Goal: Task Accomplishment & Management: Use online tool/utility

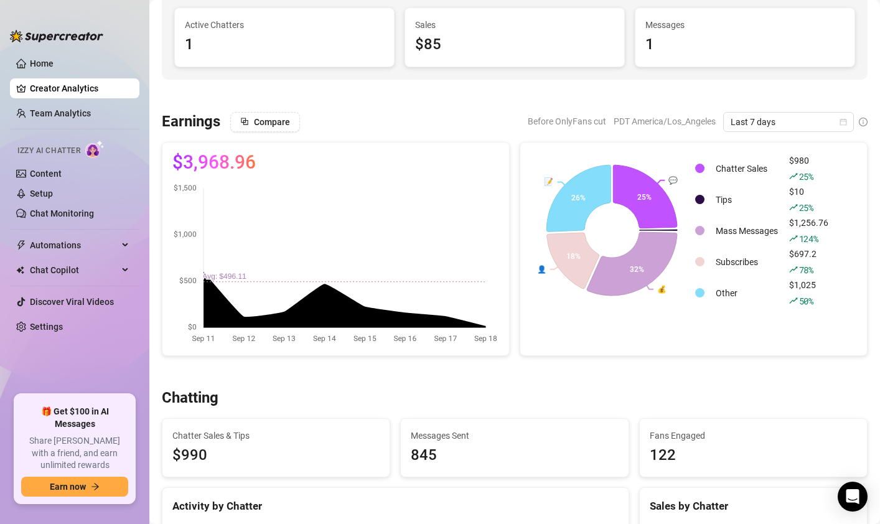
scroll to position [121, 0]
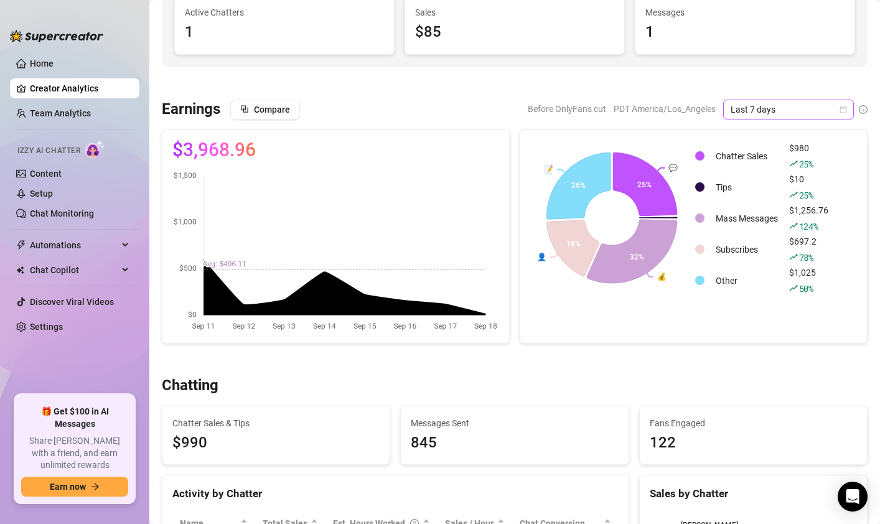
click at [765, 109] on span "Last 7 days" at bounding box center [789, 109] width 116 height 19
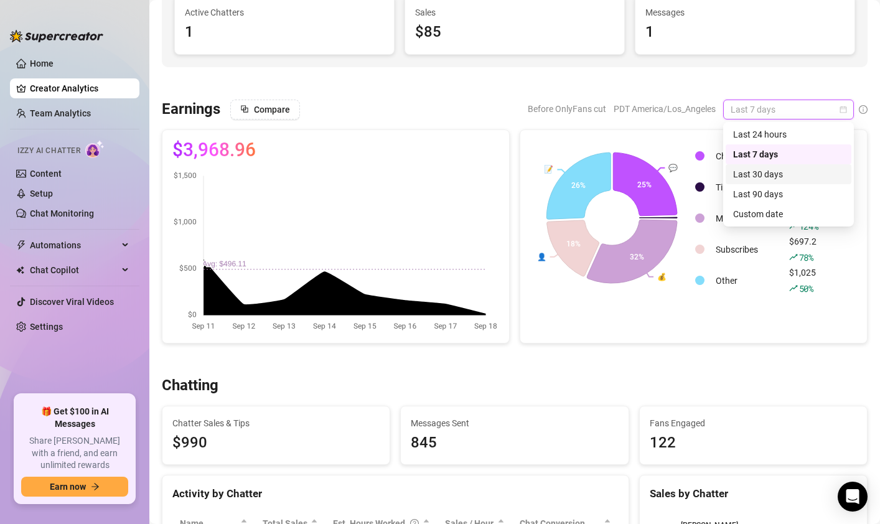
click at [751, 177] on div "Last 30 days" at bounding box center [788, 174] width 111 height 14
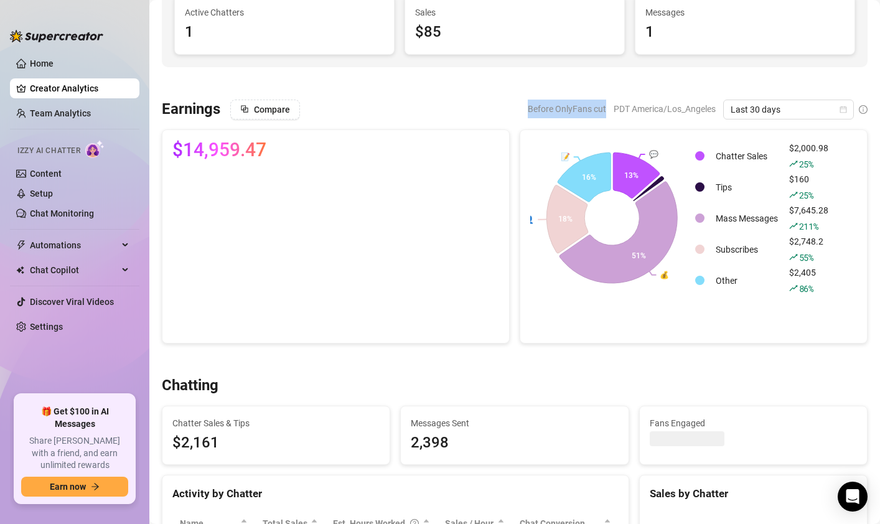
drag, startPoint x: 604, startPoint y: 108, endPoint x: 513, endPoint y: 105, distance: 90.9
click at [513, 105] on div "Compare Before OnlyFans cut PDT America/Los_Angeles Last 30 days" at bounding box center [548, 110] width 637 height 20
click at [512, 104] on div "Compare Before OnlyFans cut PDT America/Los_Angeles Last 30 days" at bounding box center [548, 110] width 637 height 20
drag, startPoint x: 277, startPoint y: 153, endPoint x: 162, endPoint y: 143, distance: 115.0
click at [162, 143] on div "$14,959.47" at bounding box center [335, 236] width 347 height 213
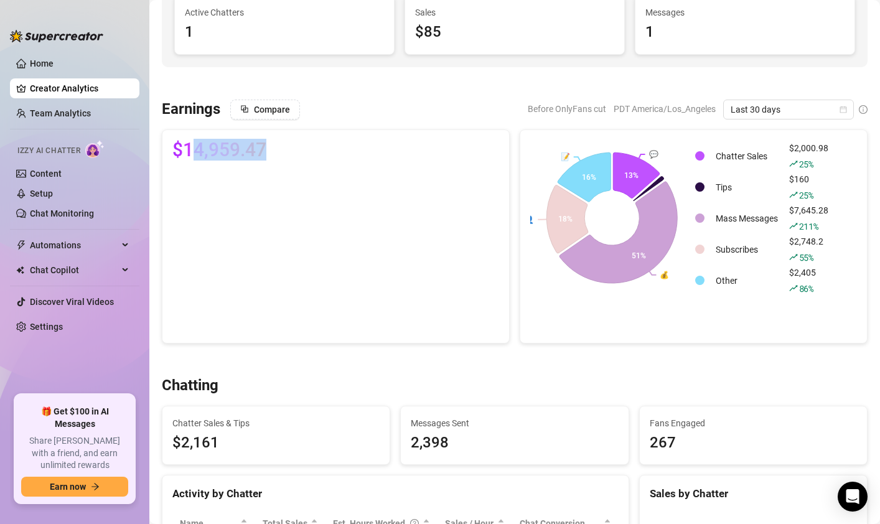
drag, startPoint x: 307, startPoint y: 150, endPoint x: 190, endPoint y: 147, distance: 116.4
click at [190, 147] on div "$14,959.47" at bounding box center [335, 150] width 327 height 20
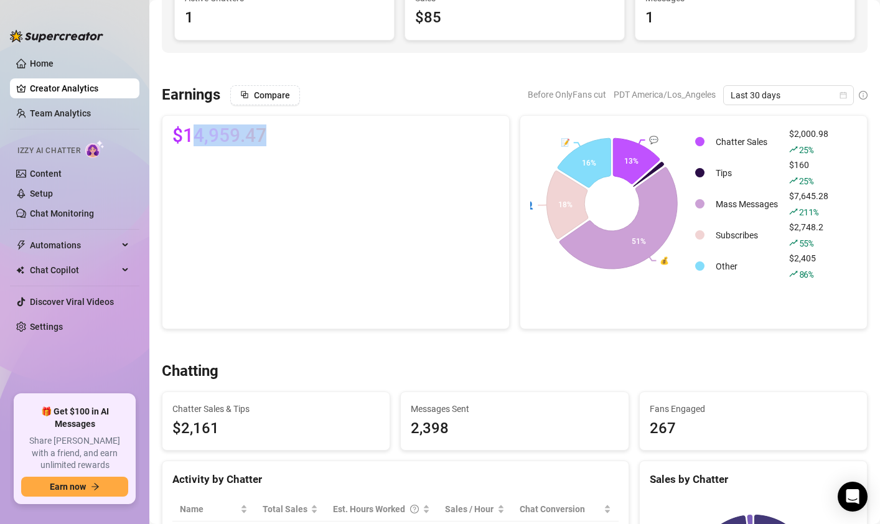
scroll to position [142, 0]
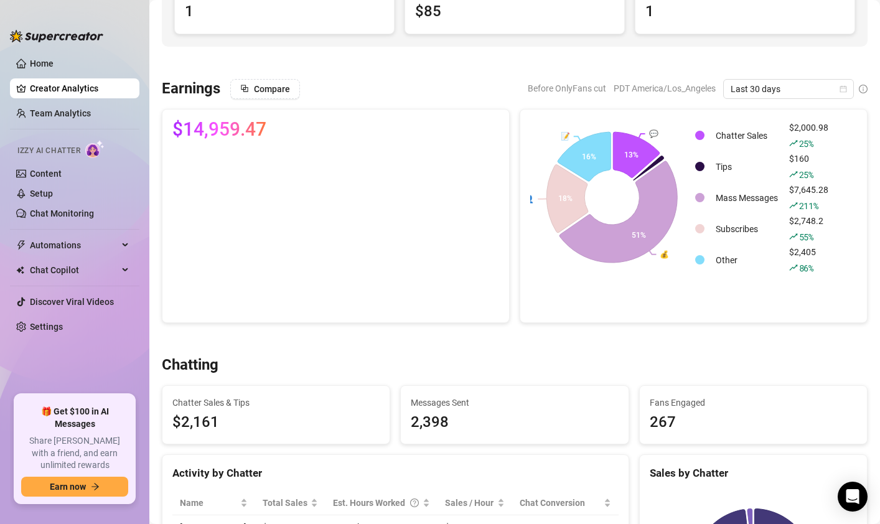
click at [509, 184] on div "$14,959.47" at bounding box center [335, 216] width 347 height 213
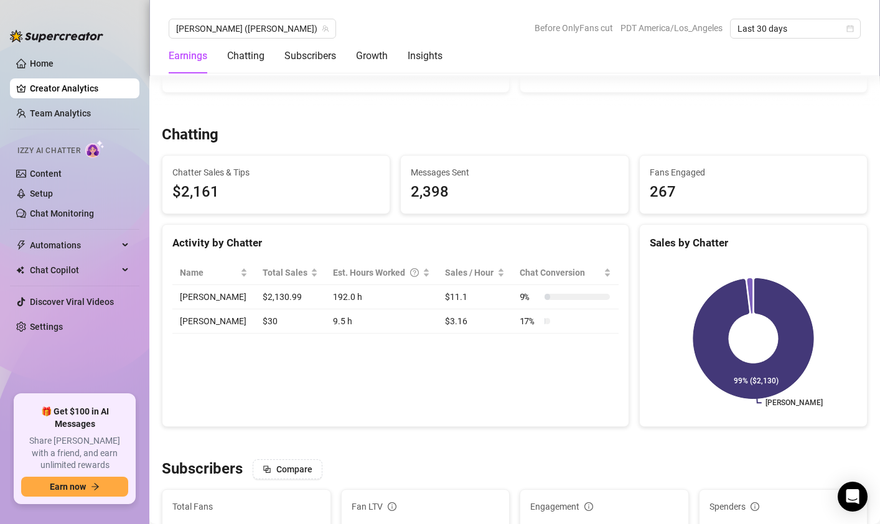
scroll to position [373, 0]
drag, startPoint x: 243, startPoint y: 293, endPoint x: 291, endPoint y: 293, distance: 47.9
click at [291, 293] on td "$2,130.99" at bounding box center [290, 296] width 70 height 24
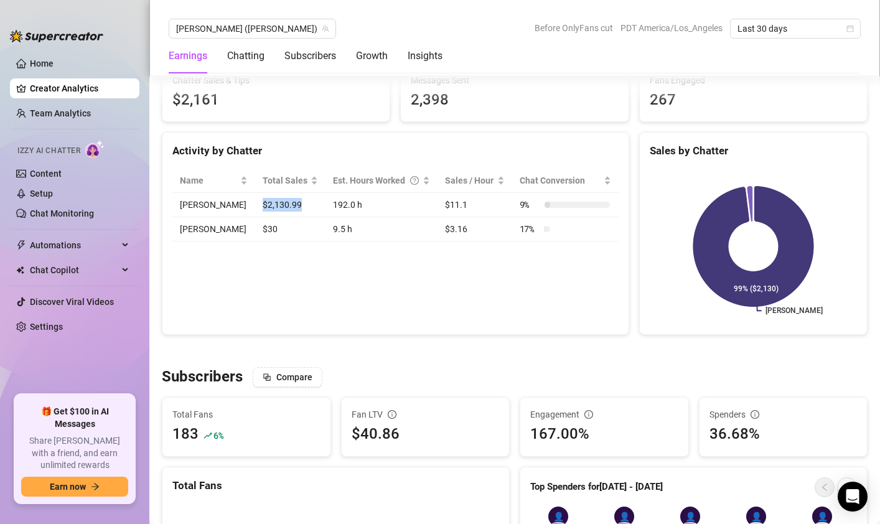
scroll to position [423, 0]
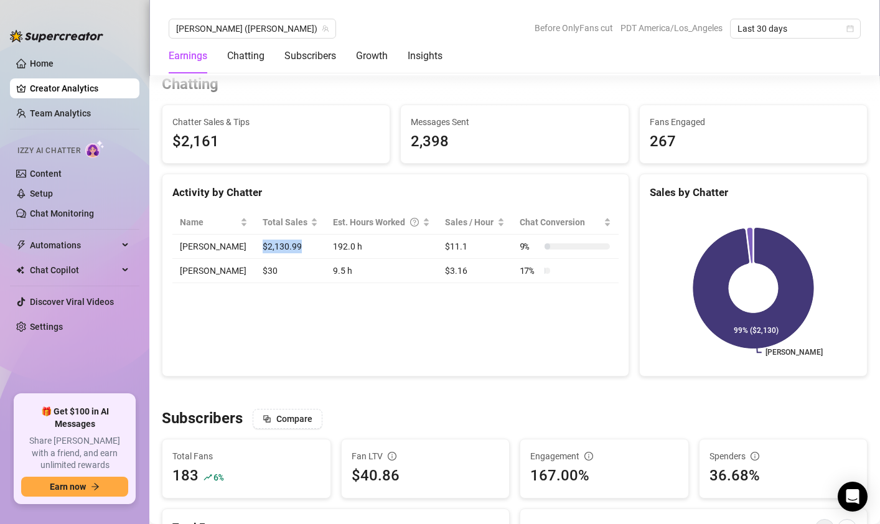
click at [279, 249] on td "$2,130.99" at bounding box center [290, 247] width 70 height 24
drag, startPoint x: 287, startPoint y: 248, endPoint x: 238, endPoint y: 248, distance: 48.6
click at [255, 248] on td "$2,130.99" at bounding box center [290, 247] width 70 height 24
drag, startPoint x: 286, startPoint y: 249, endPoint x: 240, endPoint y: 247, distance: 46.1
click at [255, 247] on td "$2,130.99" at bounding box center [290, 247] width 70 height 24
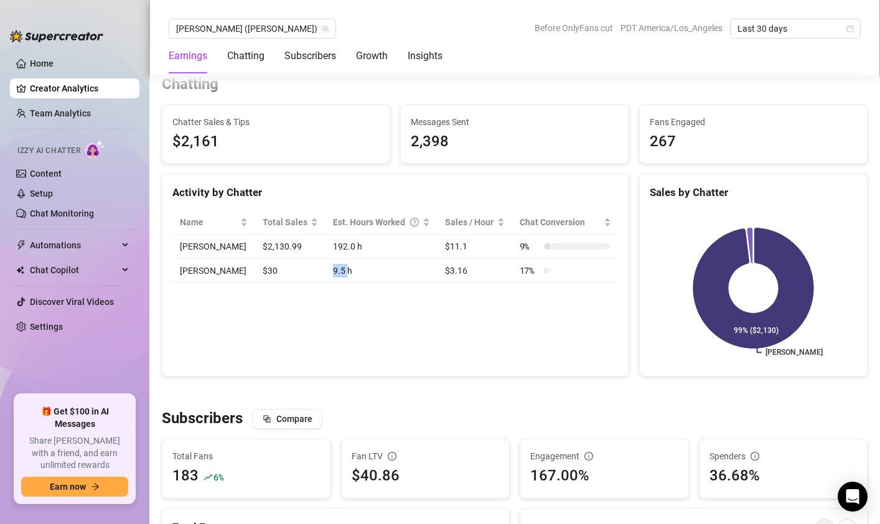
drag, startPoint x: 331, startPoint y: 270, endPoint x: 309, endPoint y: 270, distance: 21.8
click at [326, 270] on td "9.5 h" at bounding box center [382, 271] width 112 height 24
click at [326, 273] on td "9.5 h" at bounding box center [382, 271] width 112 height 24
drag, startPoint x: 337, startPoint y: 271, endPoint x: 312, endPoint y: 270, distance: 24.9
click at [326, 270] on td "9.5 h" at bounding box center [382, 271] width 112 height 24
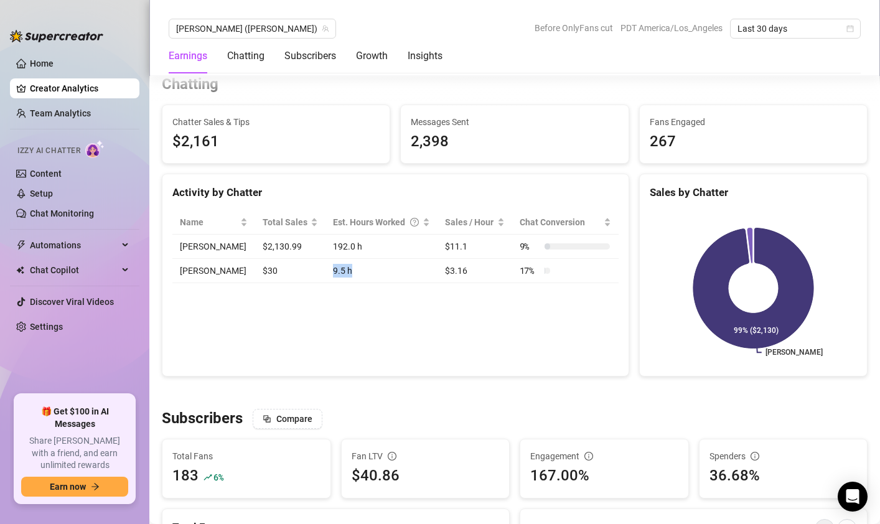
click at [338, 273] on td "9.5 h" at bounding box center [382, 271] width 112 height 24
drag, startPoint x: 352, startPoint y: 271, endPoint x: 309, endPoint y: 269, distance: 42.4
click at [326, 269] on td "9.5 h" at bounding box center [382, 271] width 112 height 24
click at [336, 275] on td "9.5 h" at bounding box center [382, 271] width 112 height 24
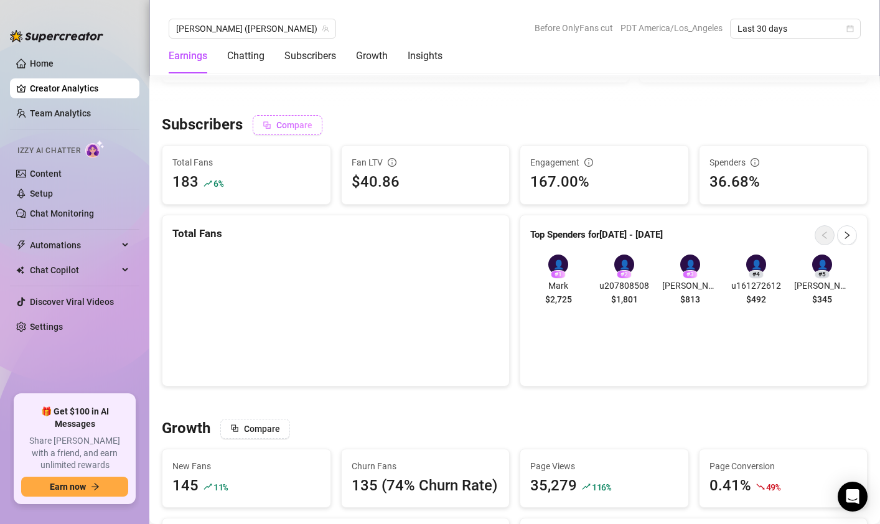
scroll to position [721, 0]
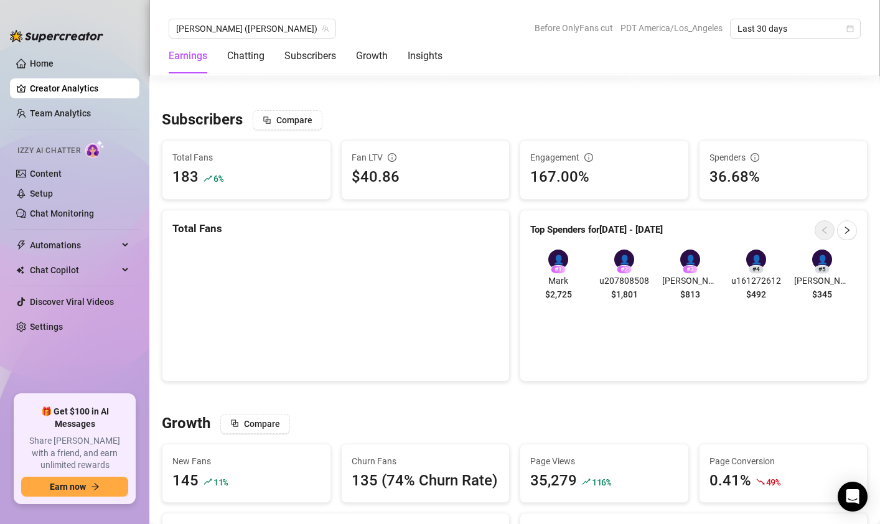
click at [194, 176] on div "183" at bounding box center [185, 178] width 26 height 24
drag, startPoint x: 197, startPoint y: 177, endPoint x: 160, endPoint y: 179, distance: 37.4
click at [160, 179] on div "Total Fans 183 6 %" at bounding box center [246, 170] width 179 height 60
click at [329, 166] on div "Total Fans 183 6 %" at bounding box center [246, 170] width 168 height 59
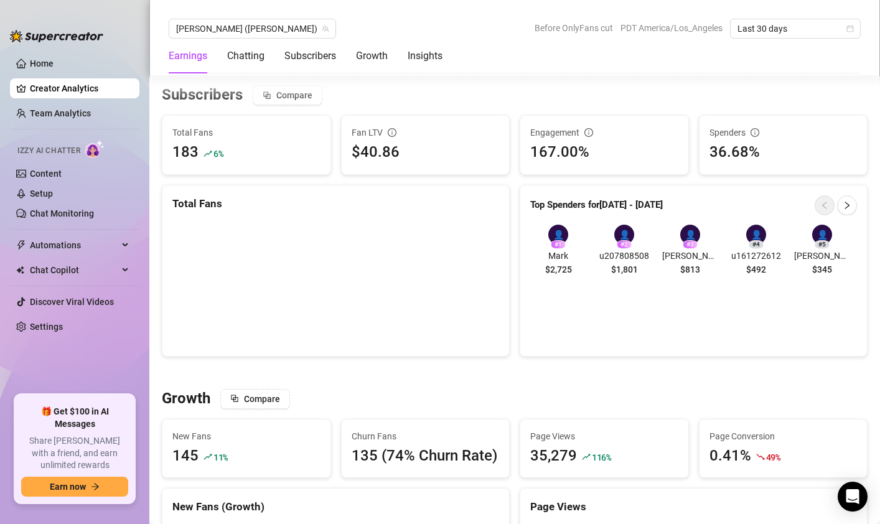
drag, startPoint x: 547, startPoint y: 270, endPoint x: 573, endPoint y: 269, distance: 25.5
click at [573, 269] on div "👤 # 1 Mark $2,725" at bounding box center [558, 253] width 56 height 56
drag, startPoint x: 565, startPoint y: 270, endPoint x: 540, endPoint y: 268, distance: 25.0
click at [540, 268] on div "👤 # 1 Mark $2,725" at bounding box center [558, 253] width 56 height 56
drag, startPoint x: 631, startPoint y: 250, endPoint x: 644, endPoint y: 277, distance: 29.5
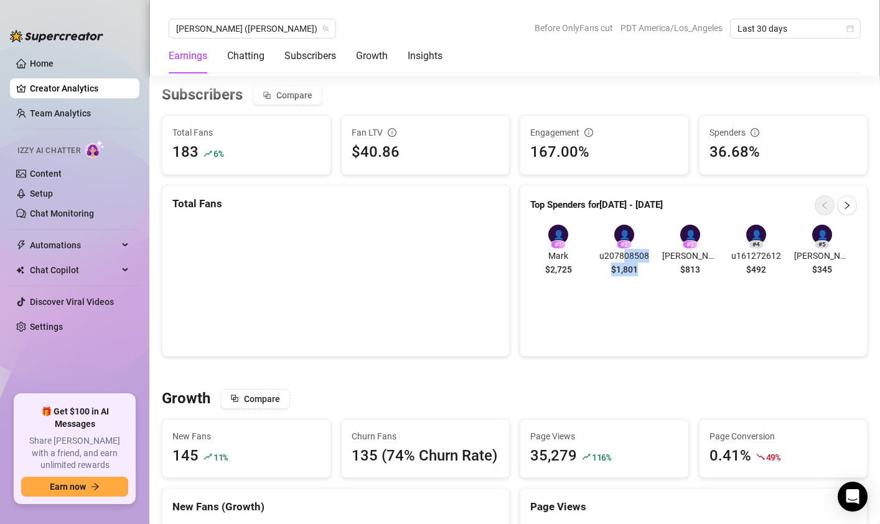
click at [644, 278] on div "👤 # 2 u207808508 $1,801" at bounding box center [624, 253] width 56 height 56
drag, startPoint x: 684, startPoint y: 260, endPoint x: 699, endPoint y: 278, distance: 23.4
click at [699, 278] on div "👤 # 3 [PERSON_NAME] $813" at bounding box center [690, 253] width 56 height 56
drag, startPoint x: 746, startPoint y: 260, endPoint x: 761, endPoint y: 273, distance: 19.9
click at [761, 273] on div "👤 # 4 u161272612 $492" at bounding box center [756, 253] width 56 height 56
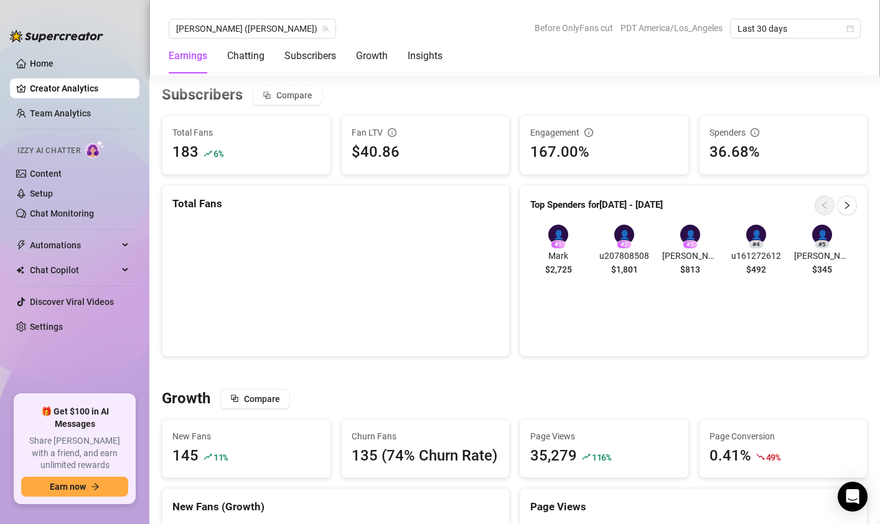
click at [808, 286] on div "👤 # 1 Mark $2,725 👤 # 2 u207808508 $1,801 👤 # 3 [PERSON_NAME] $813 👤 # 4 u16127…" at bounding box center [693, 253] width 347 height 76
click at [848, 208] on icon "right" at bounding box center [847, 205] width 9 height 9
click at [827, 204] on icon "left" at bounding box center [824, 205] width 9 height 9
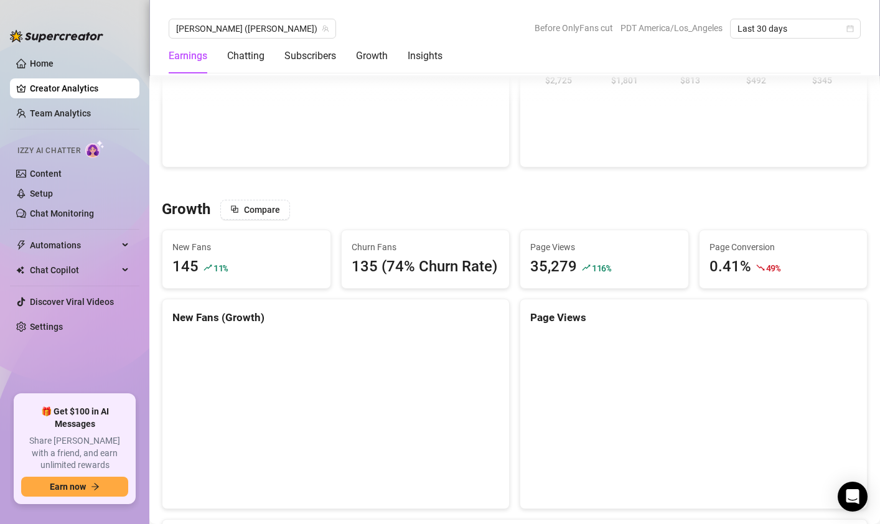
scroll to position [943, 0]
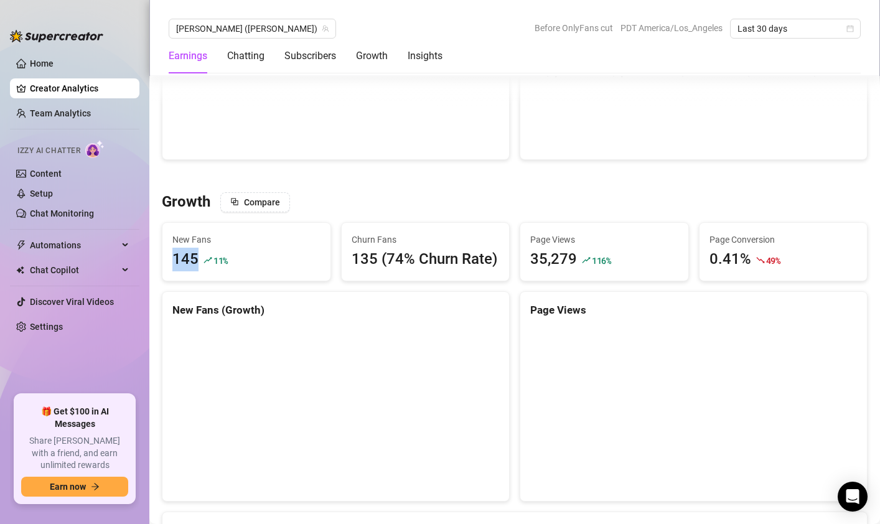
drag, startPoint x: 199, startPoint y: 259, endPoint x: 163, endPoint y: 260, distance: 35.5
click at [163, 260] on div "New Fans 145 11 %" at bounding box center [246, 252] width 168 height 59
drag, startPoint x: 204, startPoint y: 259, endPoint x: 172, endPoint y: 256, distance: 31.8
click at [172, 256] on div "145 11 %" at bounding box center [246, 260] width 148 height 24
drag, startPoint x: 524, startPoint y: 256, endPoint x: 578, endPoint y: 258, distance: 54.2
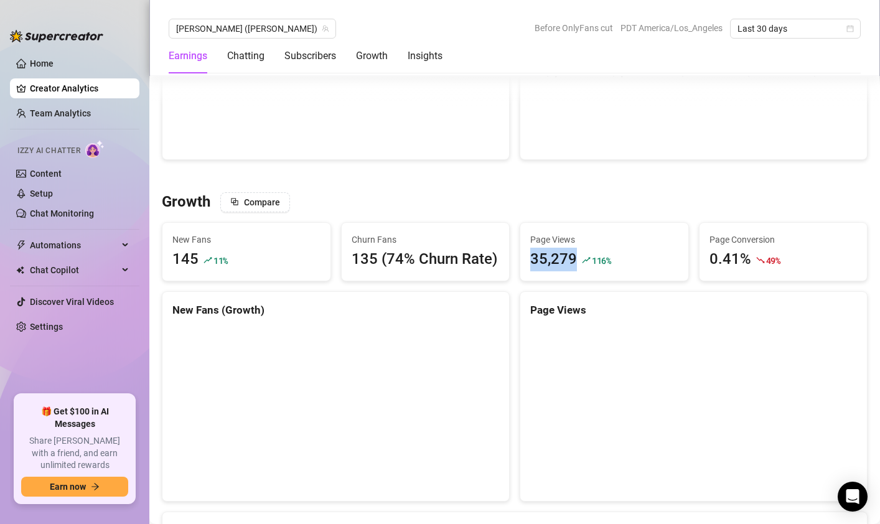
click at [578, 258] on div "Page Views 35,279 116 %" at bounding box center [604, 252] width 168 height 59
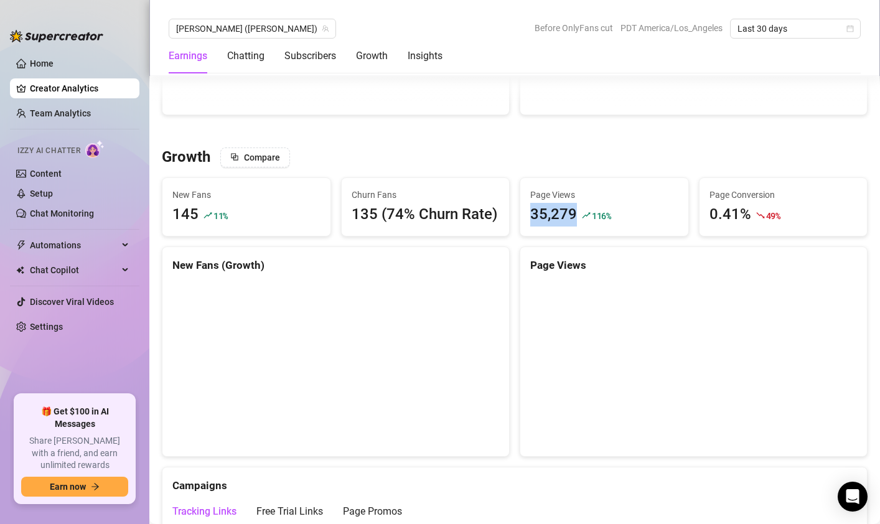
scroll to position [1012, 0]
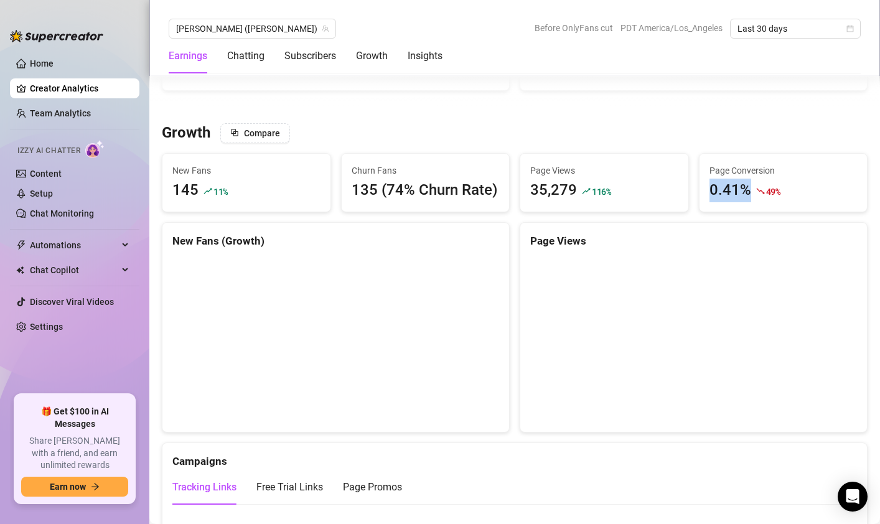
drag, startPoint x: 753, startPoint y: 190, endPoint x: 710, endPoint y: 190, distance: 43.0
click at [710, 190] on div "0.41% 49 %" at bounding box center [784, 191] width 148 height 24
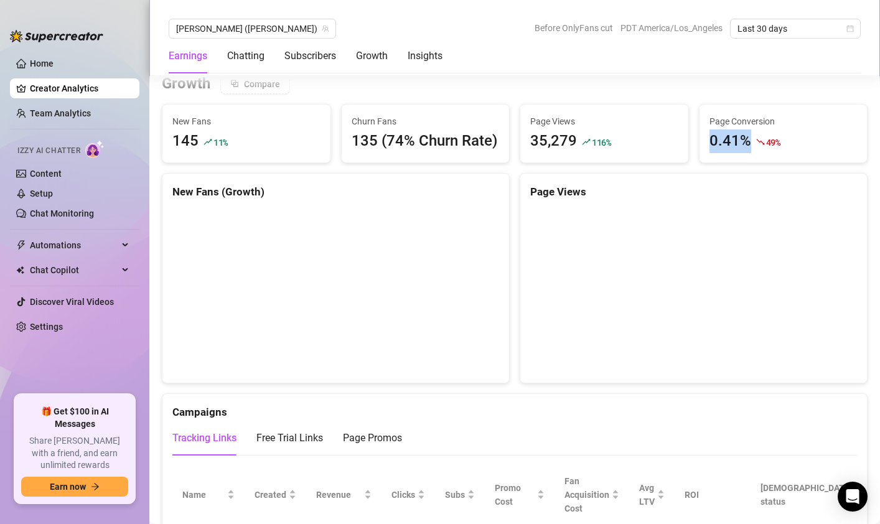
scroll to position [1069, 0]
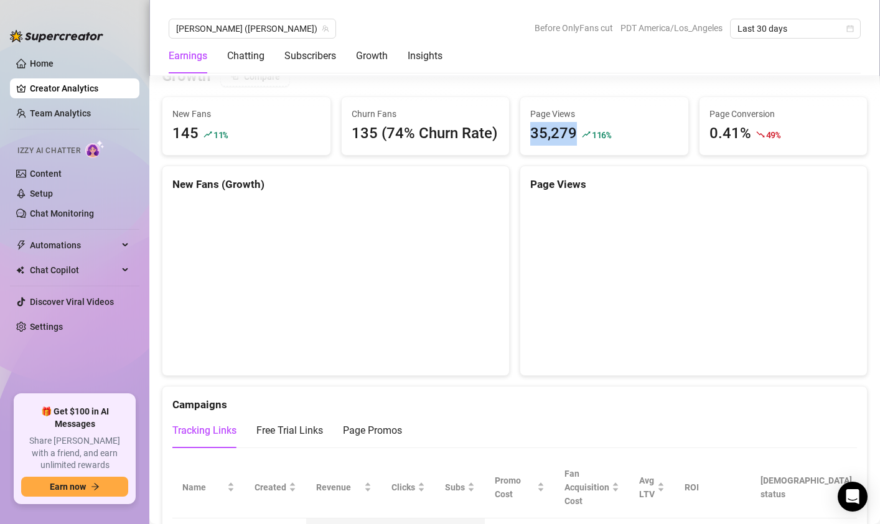
drag, startPoint x: 581, startPoint y: 130, endPoint x: 524, endPoint y: 138, distance: 57.2
click at [524, 138] on div "Page Views 35,279 116 %" at bounding box center [604, 126] width 168 height 59
drag, startPoint x: 195, startPoint y: 134, endPoint x: 165, endPoint y: 142, distance: 31.4
click at [165, 142] on div "New Fans 145 11 %" at bounding box center [246, 126] width 168 height 59
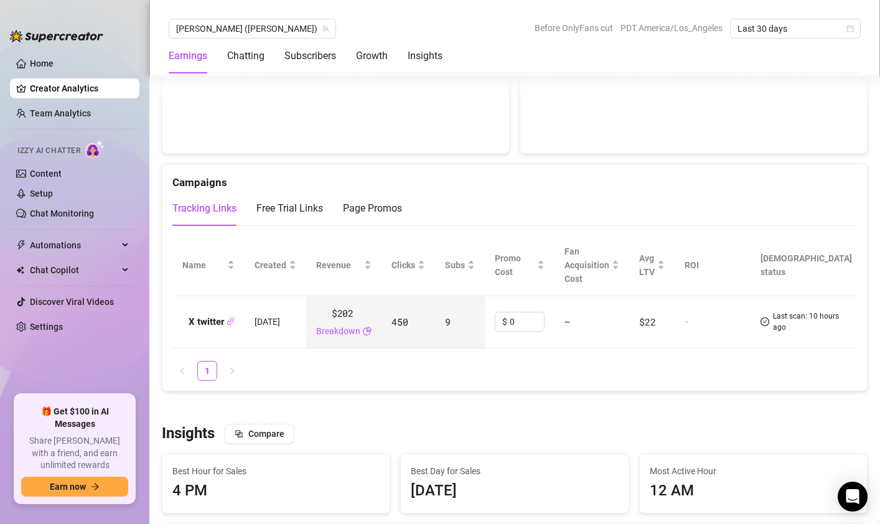
scroll to position [1293, 0]
drag, startPoint x: 190, startPoint y: 319, endPoint x: 224, endPoint y: 320, distance: 34.2
click at [224, 320] on strong "X twitter" at bounding box center [212, 319] width 46 height 11
drag, startPoint x: 354, startPoint y: 313, endPoint x: 382, endPoint y: 313, distance: 28.0
click at [372, 313] on div "$202 Breakdown" at bounding box center [343, 320] width 55 height 32
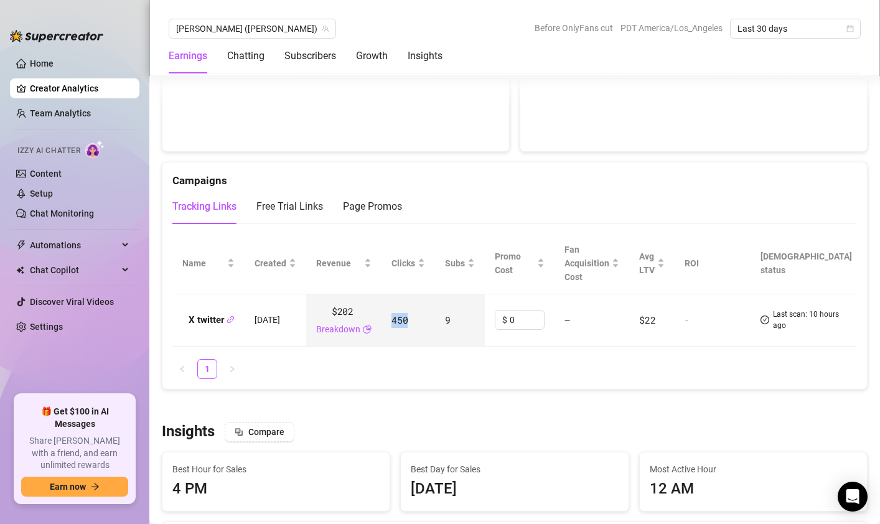
drag, startPoint x: 418, startPoint y: 320, endPoint x: 438, endPoint y: 320, distance: 19.3
click at [435, 320] on td "450" at bounding box center [409, 320] width 54 height 53
drag, startPoint x: 468, startPoint y: 323, endPoint x: 478, endPoint y: 323, distance: 10.0
click at [478, 323] on td "9" at bounding box center [460, 320] width 50 height 53
click at [463, 365] on ul "1" at bounding box center [514, 369] width 685 height 20
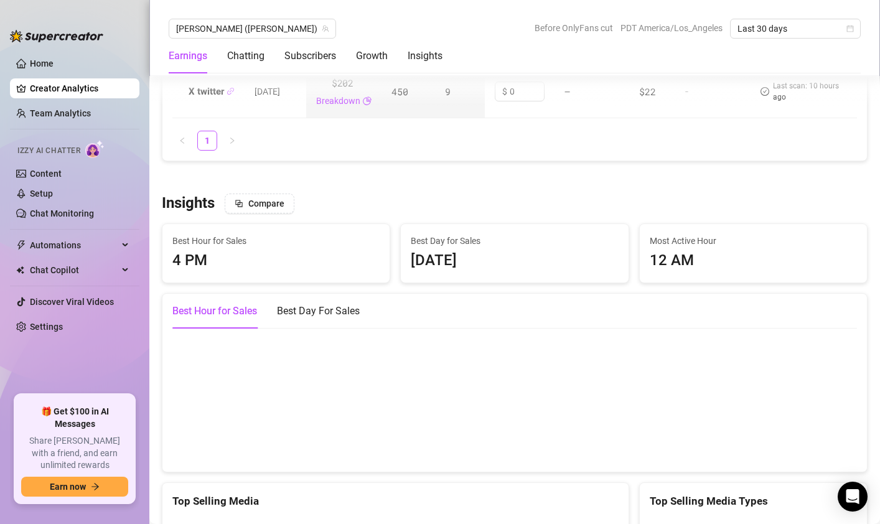
scroll to position [1567, 0]
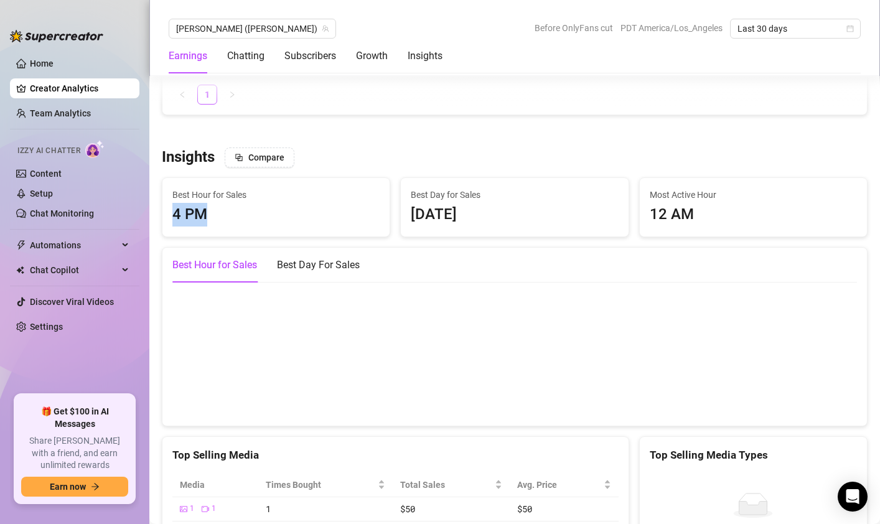
drag, startPoint x: 171, startPoint y: 208, endPoint x: 232, endPoint y: 212, distance: 61.1
click at [232, 212] on div "Best Hour for Sales 4 PM" at bounding box center [275, 207] width 227 height 59
drag, startPoint x: 403, startPoint y: 212, endPoint x: 491, endPoint y: 219, distance: 88.0
click at [491, 220] on div "Best Day for Sales [DATE]" at bounding box center [514, 207] width 227 height 59
drag, startPoint x: 642, startPoint y: 214, endPoint x: 707, endPoint y: 211, distance: 64.2
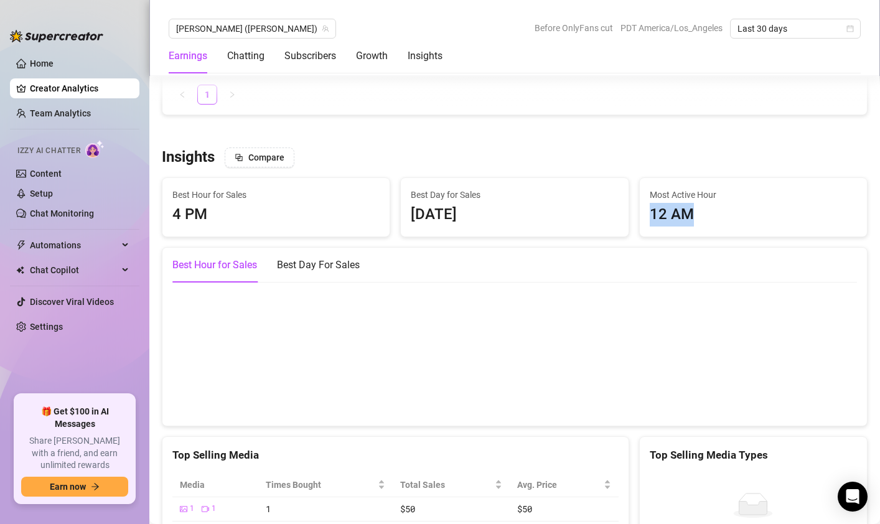
click at [707, 211] on div "Most Active Hour 12 AM" at bounding box center [753, 207] width 227 height 59
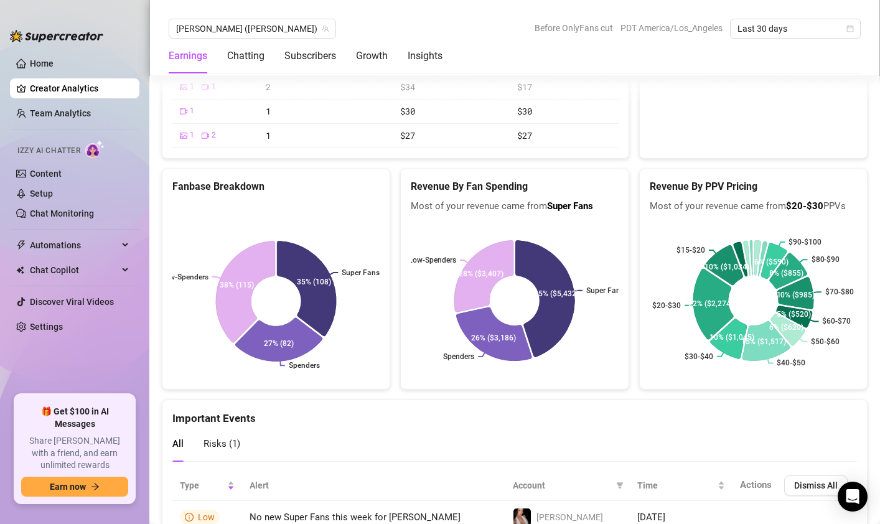
scroll to position [2134, 0]
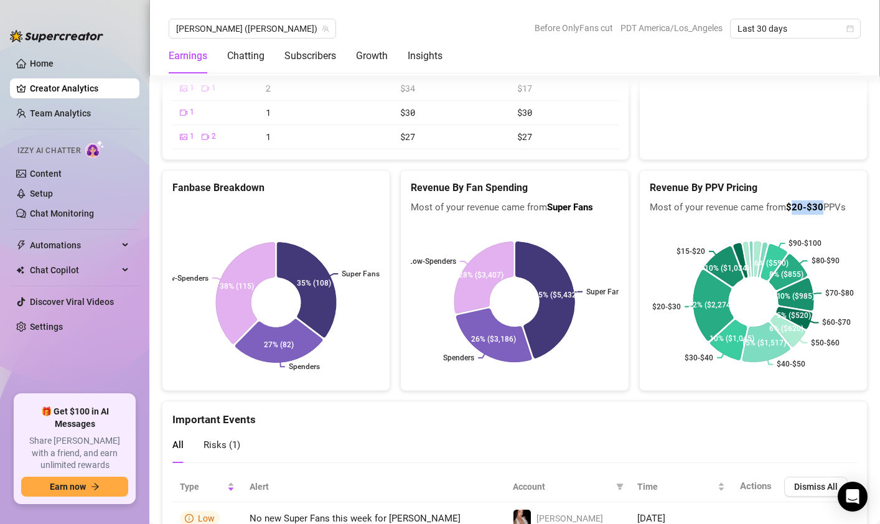
drag, startPoint x: 791, startPoint y: 207, endPoint x: 822, endPoint y: 210, distance: 31.3
click at [822, 210] on b "$20-$30" at bounding box center [804, 207] width 37 height 11
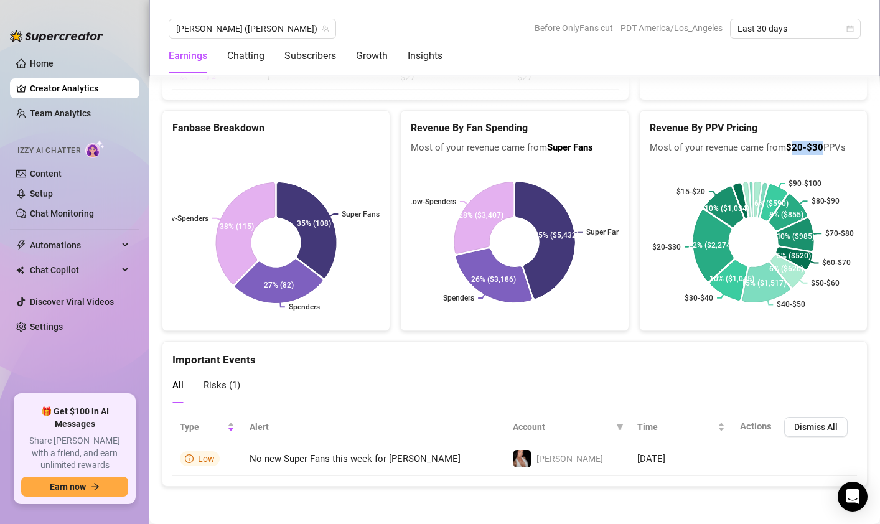
scroll to position [1930, 0]
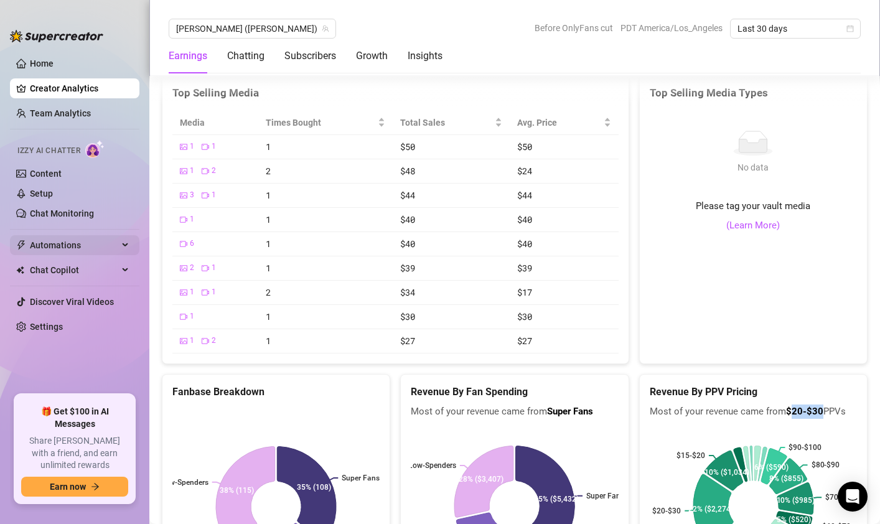
click at [65, 242] on span "Automations" at bounding box center [74, 245] width 88 height 20
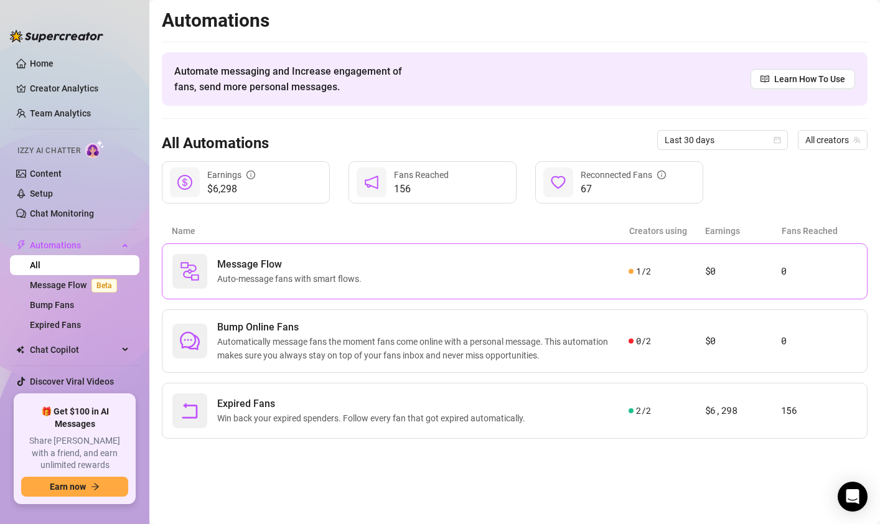
click at [407, 276] on div "Message Flow Auto-message fans with smart flows." at bounding box center [400, 271] width 456 height 35
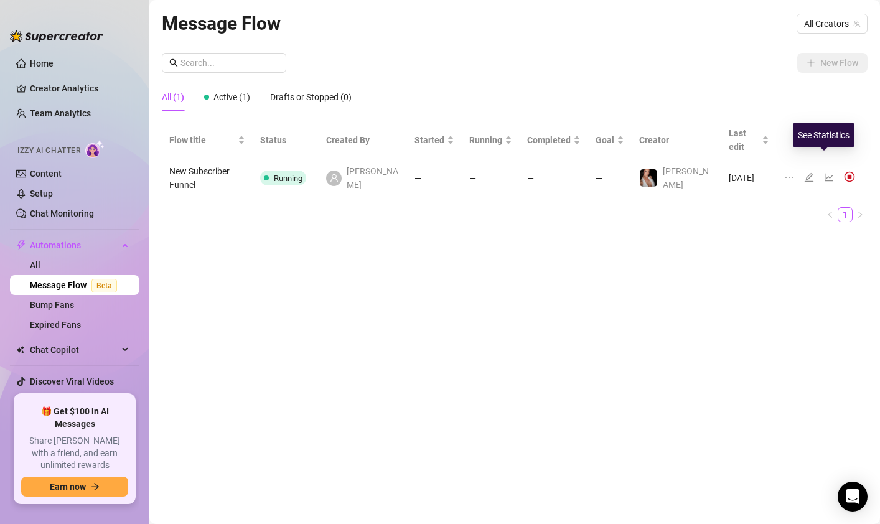
click at [825, 174] on icon "line-chart" at bounding box center [829, 178] width 9 height 8
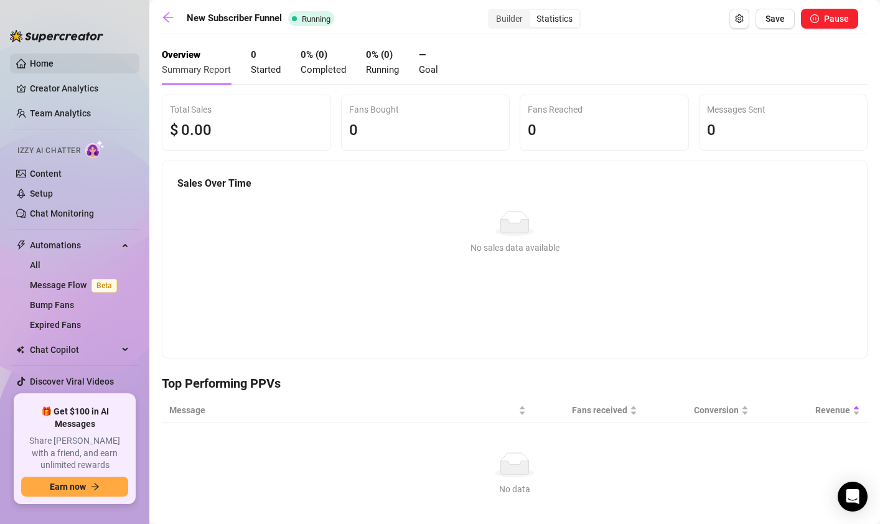
click at [35, 63] on link "Home" at bounding box center [42, 64] width 24 height 10
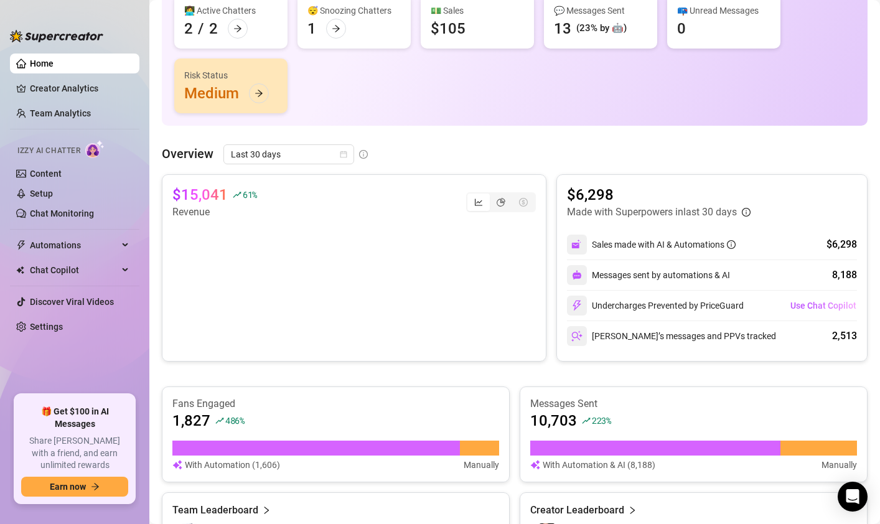
scroll to position [183, 0]
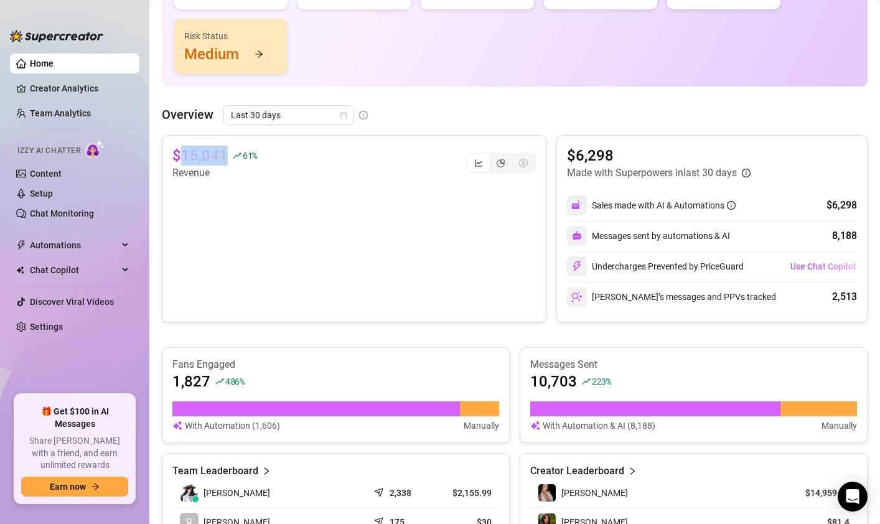
drag, startPoint x: 181, startPoint y: 153, endPoint x: 238, endPoint y: 157, distance: 56.8
click at [238, 157] on div "$15,041 61 %" at bounding box center [214, 156] width 85 height 20
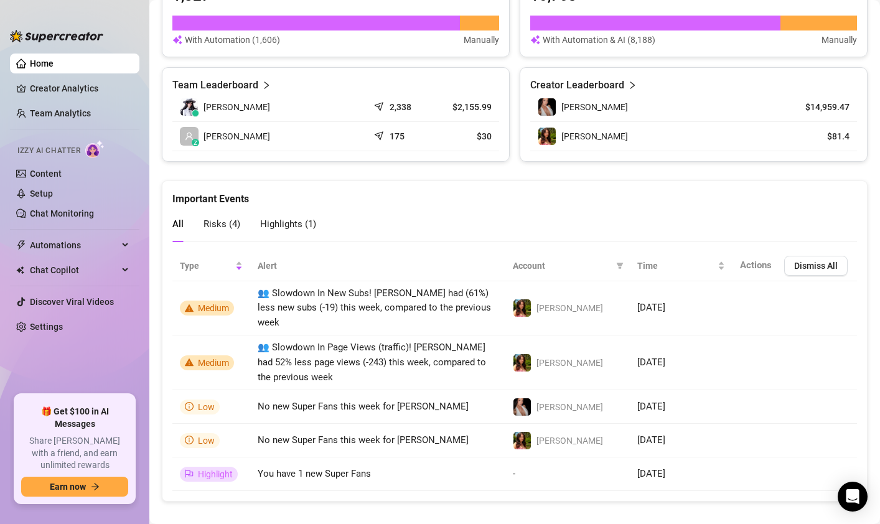
click at [228, 222] on span "Risks ( 4 )" at bounding box center [222, 223] width 37 height 11
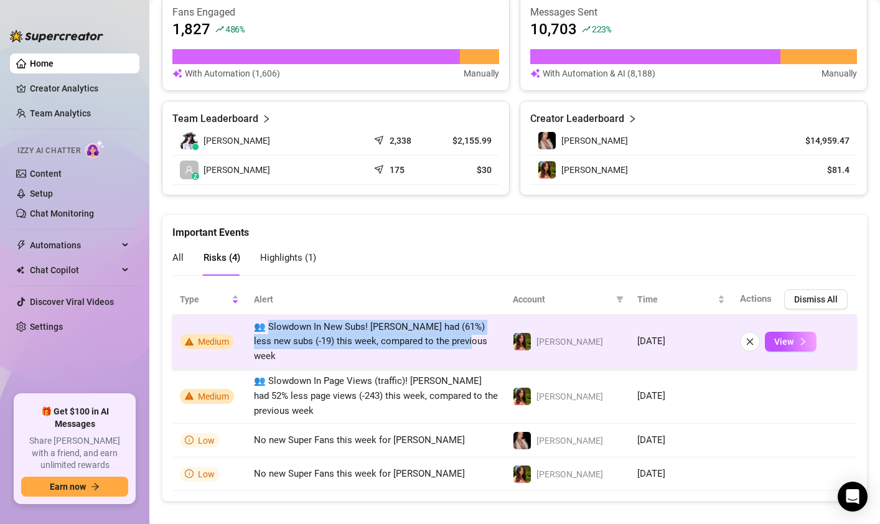
drag, startPoint x: 270, startPoint y: 327, endPoint x: 497, endPoint y: 343, distance: 228.4
click at [497, 343] on td "👥 Slowdown In New Subs! [PERSON_NAME] had (61%) less new subs (-19) this week, …" at bounding box center [376, 342] width 259 height 55
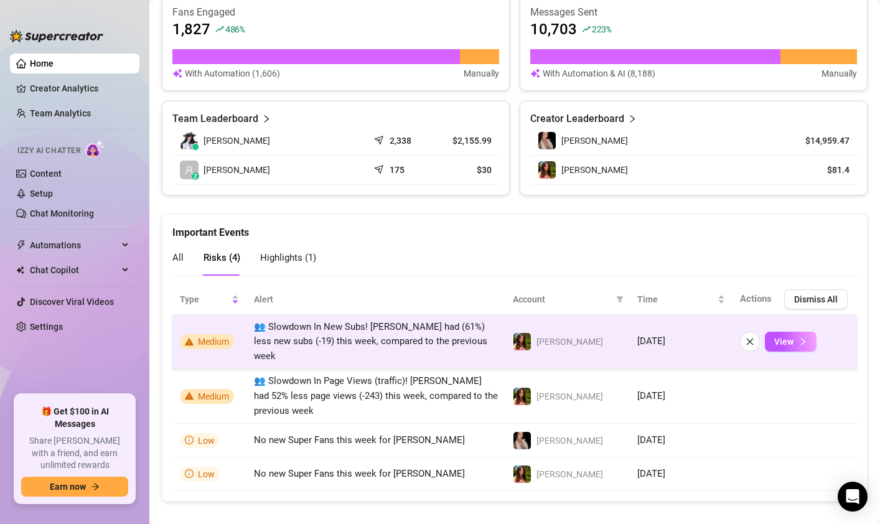
click at [466, 345] on td "👥 Slowdown In New Subs! [PERSON_NAME] had (61%) less new subs (-19) this week, …" at bounding box center [376, 342] width 259 height 55
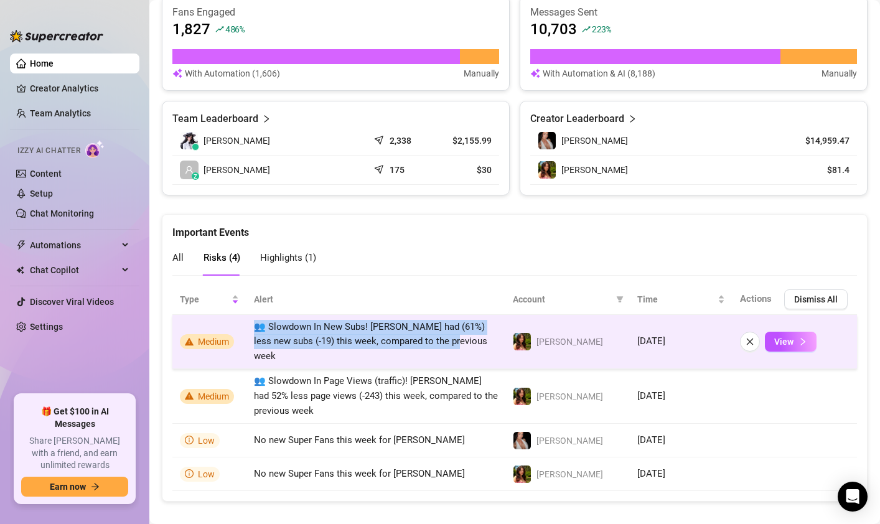
drag, startPoint x: 436, startPoint y: 347, endPoint x: 342, endPoint y: 316, distance: 99.6
click at [342, 316] on td "👥 Slowdown In New Subs! [PERSON_NAME] had (61%) less new subs (-19) this week, …" at bounding box center [376, 342] width 259 height 55
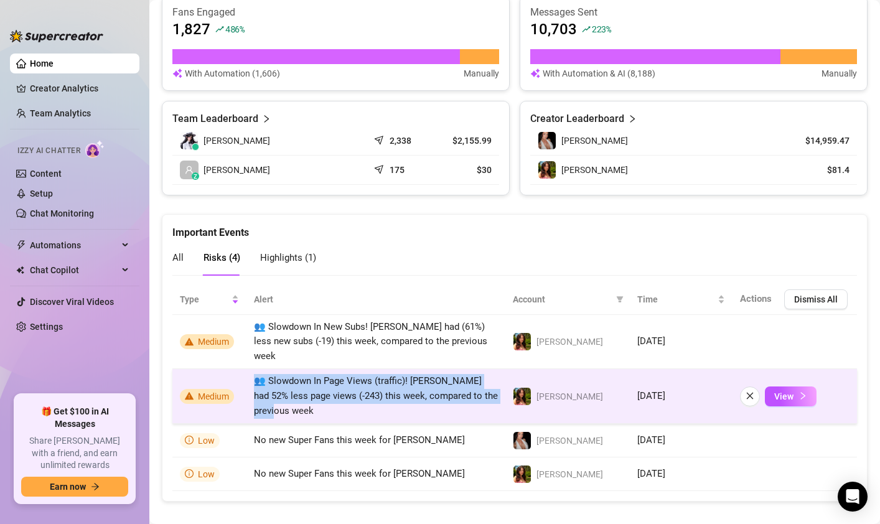
drag, startPoint x: 259, startPoint y: 366, endPoint x: 416, endPoint y: 394, distance: 160.0
click at [416, 394] on td "👥 Slowdown In Page Views (traffic)! [PERSON_NAME] had 52% less page views (-243…" at bounding box center [376, 396] width 259 height 55
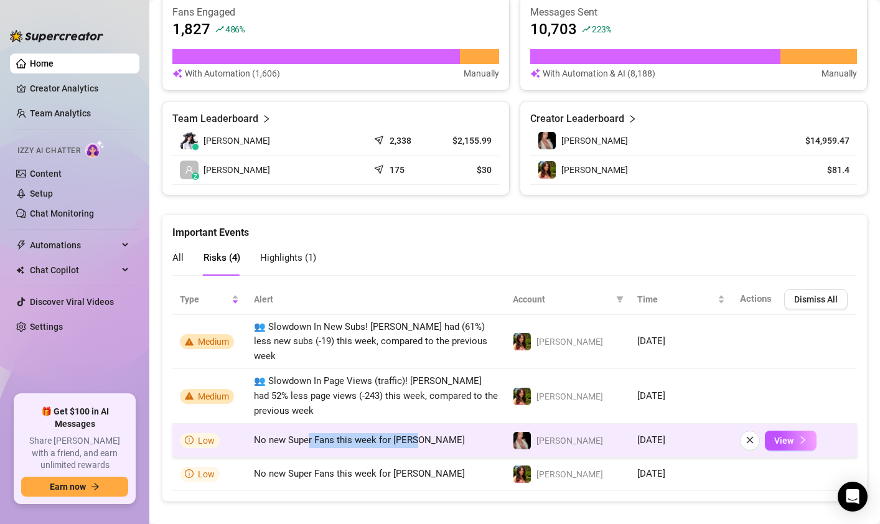
drag, startPoint x: 421, startPoint y: 428, endPoint x: 308, endPoint y: 432, distance: 113.4
click at [308, 432] on td "No new Super Fans this week for [PERSON_NAME]" at bounding box center [376, 441] width 259 height 34
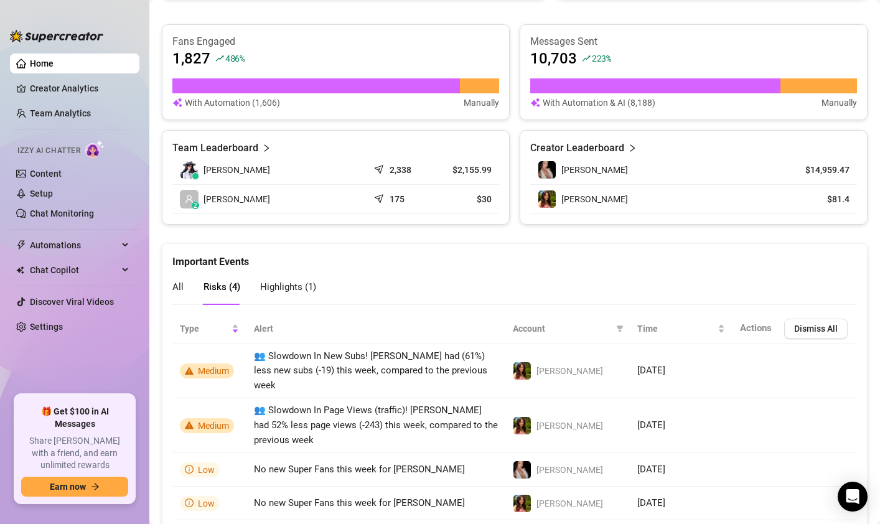
click at [275, 287] on span "Highlights ( 1 )" at bounding box center [288, 286] width 56 height 11
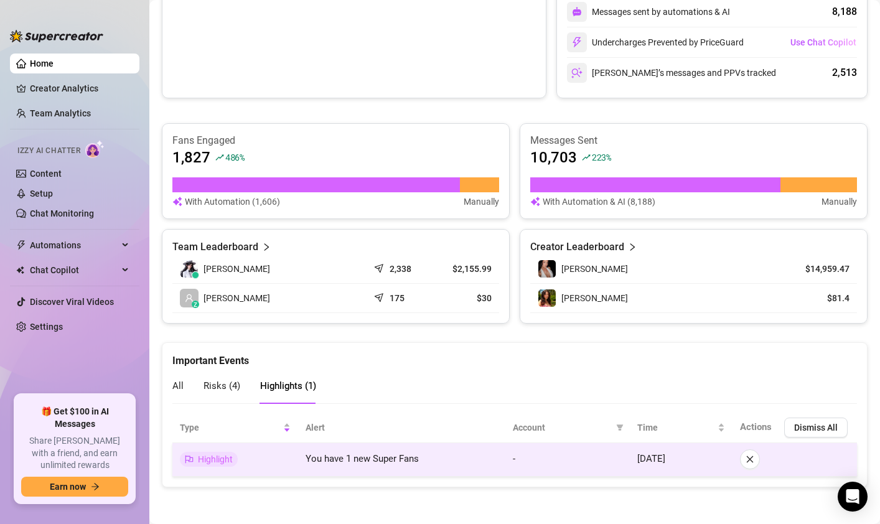
click at [340, 461] on span "You have 1 new Super Fans" at bounding box center [362, 458] width 113 height 11
click at [220, 456] on span "Highlight" at bounding box center [215, 459] width 35 height 10
click at [592, 467] on td "-" at bounding box center [567, 460] width 124 height 34
click at [656, 457] on span "[DATE]" at bounding box center [651, 458] width 28 height 11
click at [354, 461] on span "You have 1 new Super Fans" at bounding box center [362, 458] width 113 height 11
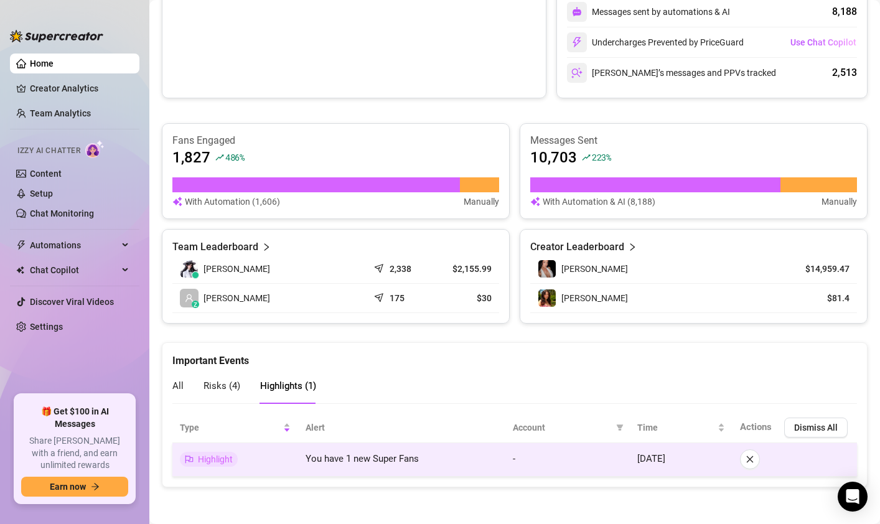
click at [196, 464] on span "Highlight" at bounding box center [209, 459] width 58 height 15
click at [197, 461] on span "Highlight" at bounding box center [209, 459] width 58 height 15
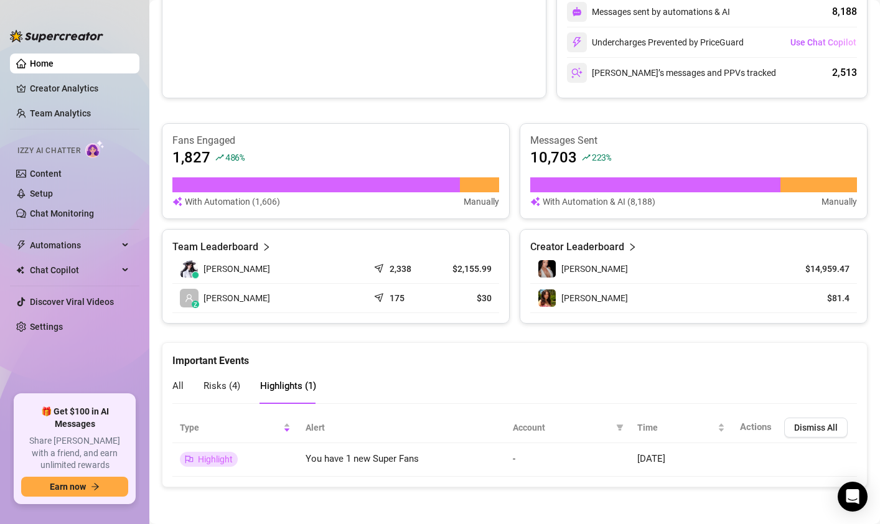
click at [530, 350] on div "Important Events" at bounding box center [514, 356] width 685 height 26
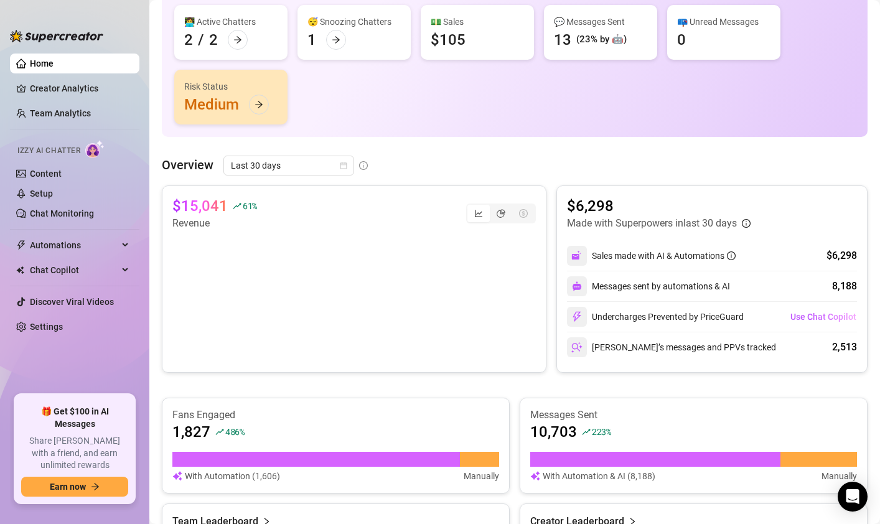
scroll to position [130, 0]
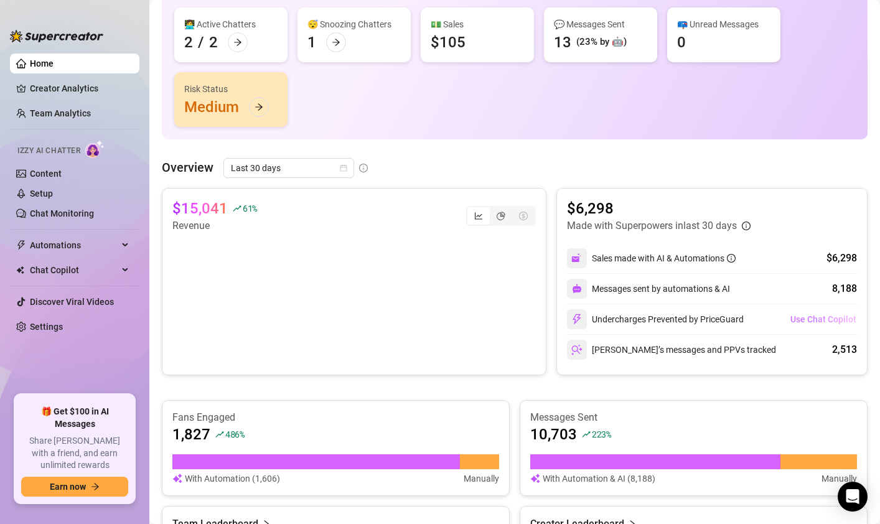
click at [808, 319] on span "Use Chat Copilot" at bounding box center [824, 319] width 66 height 10
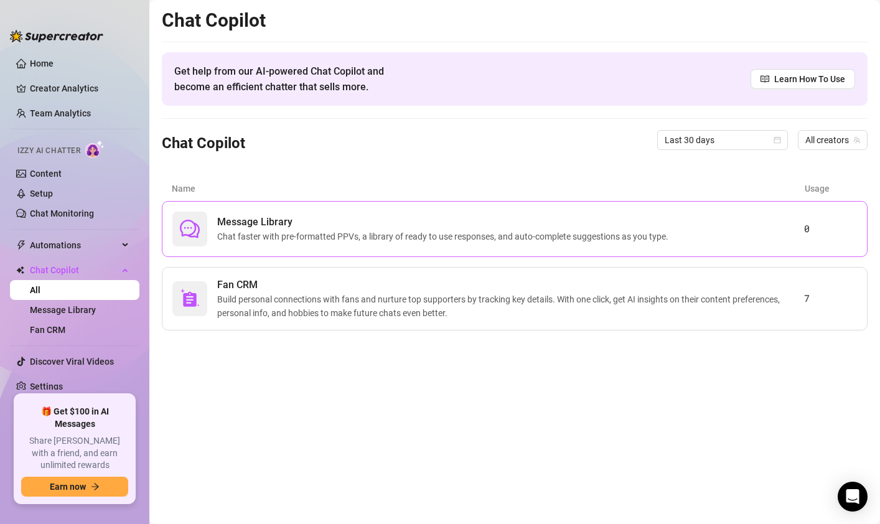
click at [327, 236] on span "Chat faster with pre-formatted PPVs, a library of ready to use responses, and a…" at bounding box center [445, 237] width 456 height 14
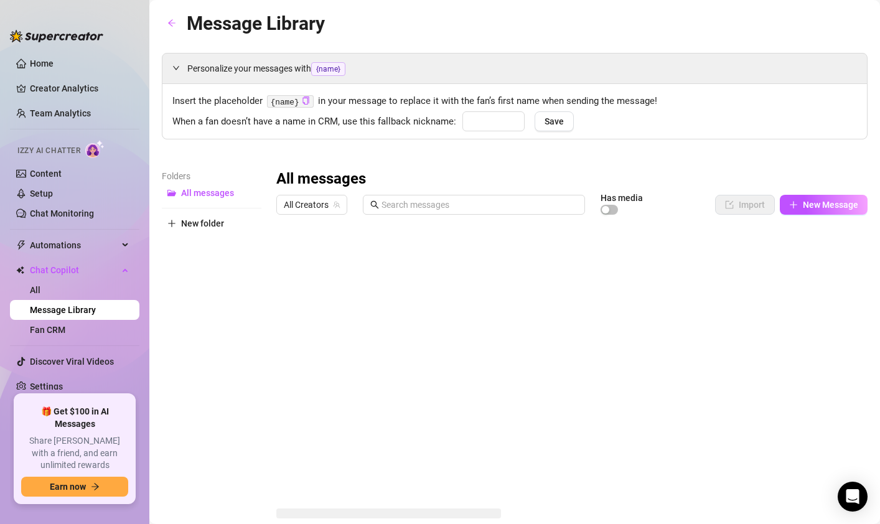
type input "babe"
click at [101, 85] on link "Creator Analytics" at bounding box center [80, 88] width 100 height 20
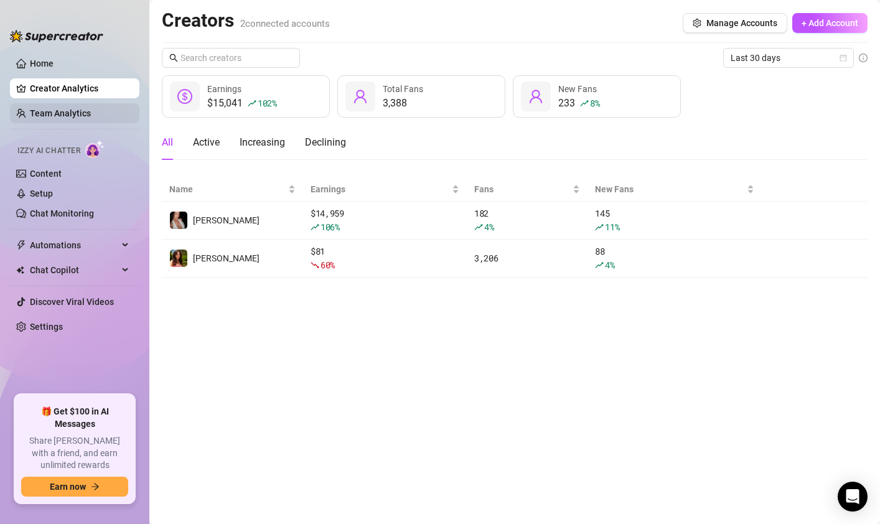
click at [91, 108] on link "Team Analytics" at bounding box center [60, 113] width 61 height 10
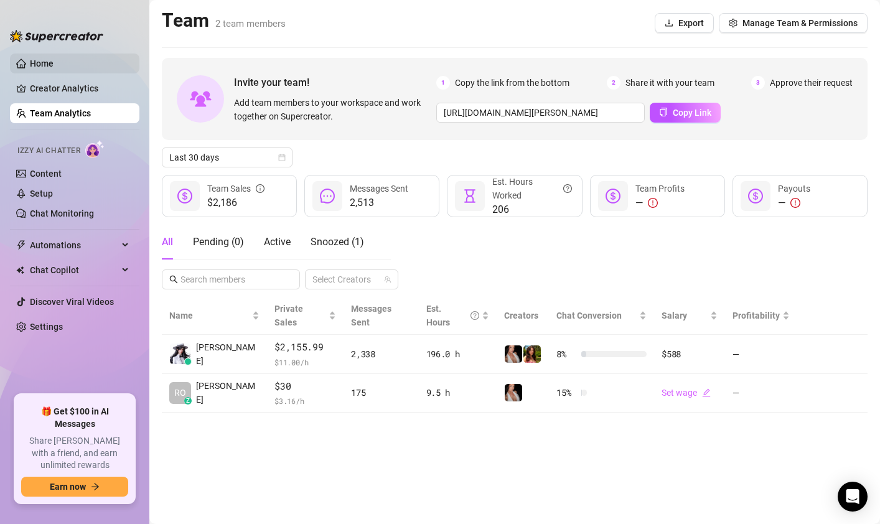
click at [54, 64] on link "Home" at bounding box center [42, 64] width 24 height 10
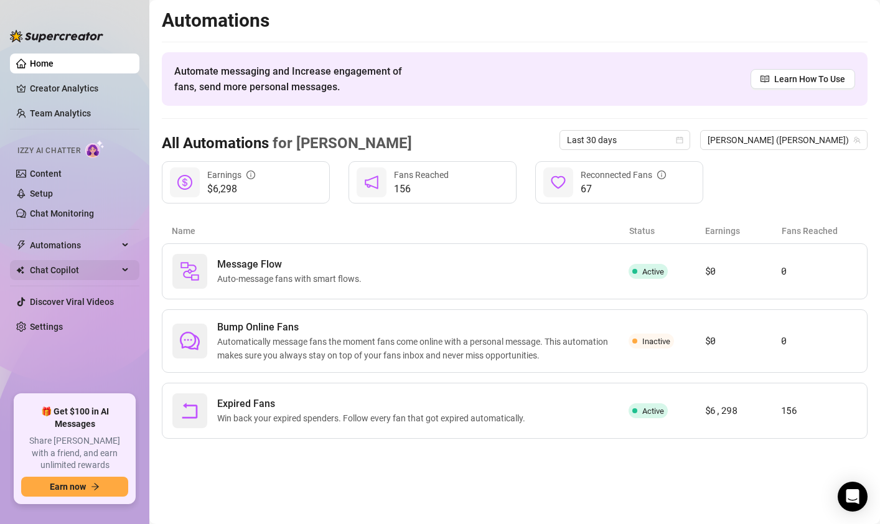
click at [70, 271] on span "Chat Copilot" at bounding box center [74, 270] width 88 height 20
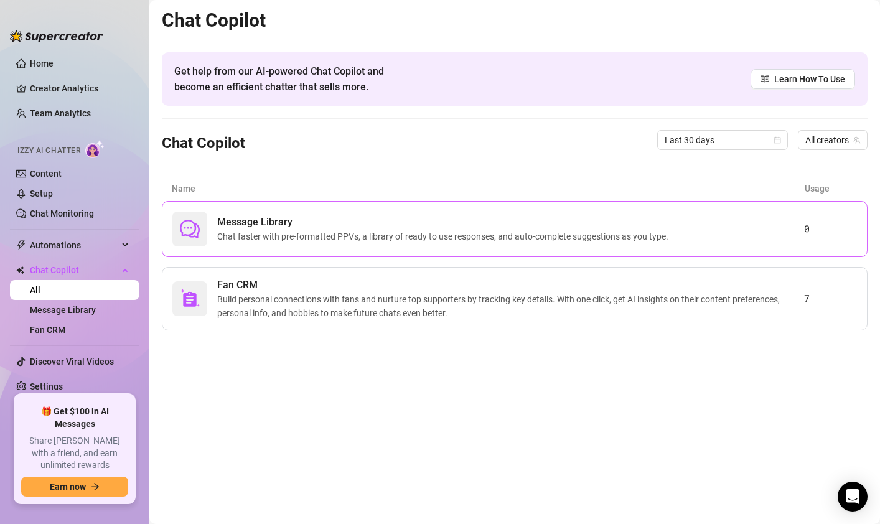
click at [447, 237] on span "Chat faster with pre-formatted PPVs, a library of ready to use responses, and a…" at bounding box center [445, 237] width 456 height 14
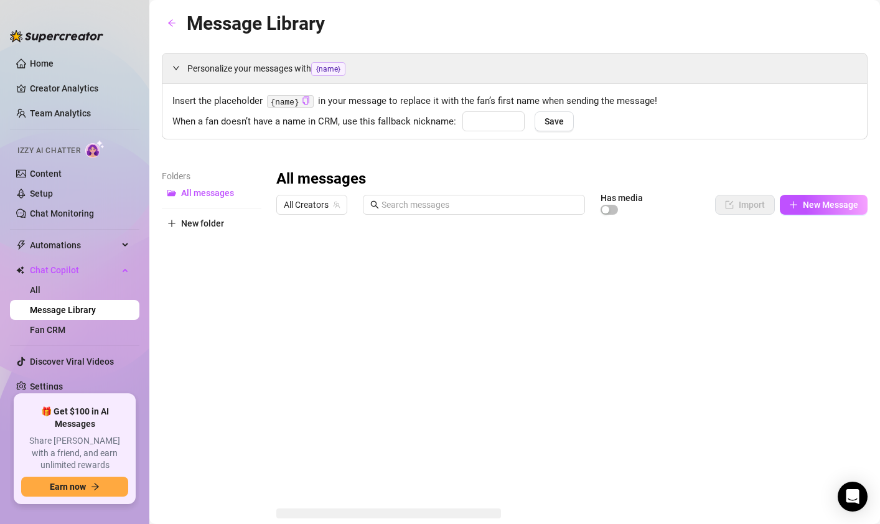
type input "babe"
click at [804, 209] on span "New Message" at bounding box center [830, 205] width 55 height 10
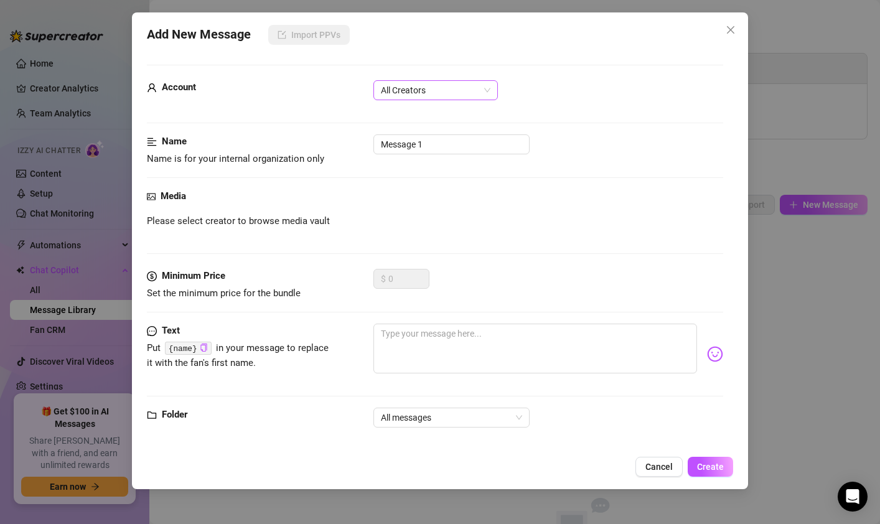
click at [411, 88] on span "All Creators" at bounding box center [436, 90] width 110 height 19
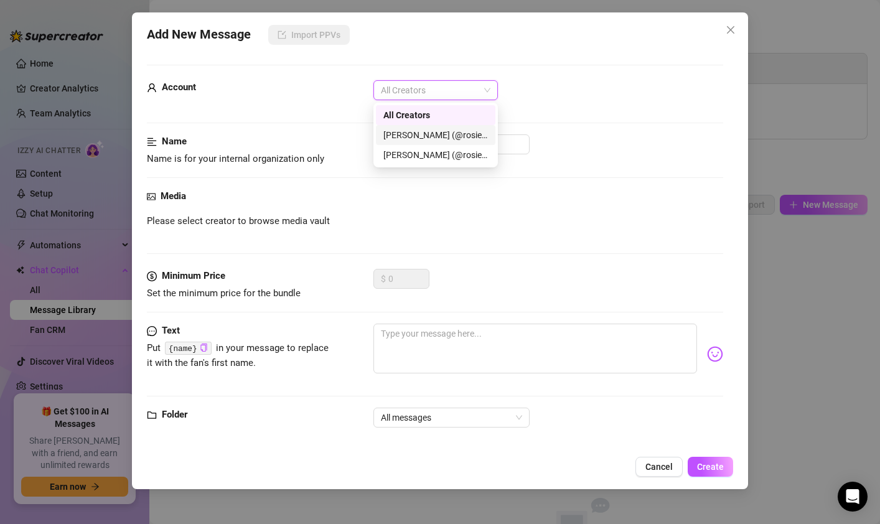
click at [415, 143] on div "[PERSON_NAME] (@rosiehues)" at bounding box center [436, 135] width 120 height 20
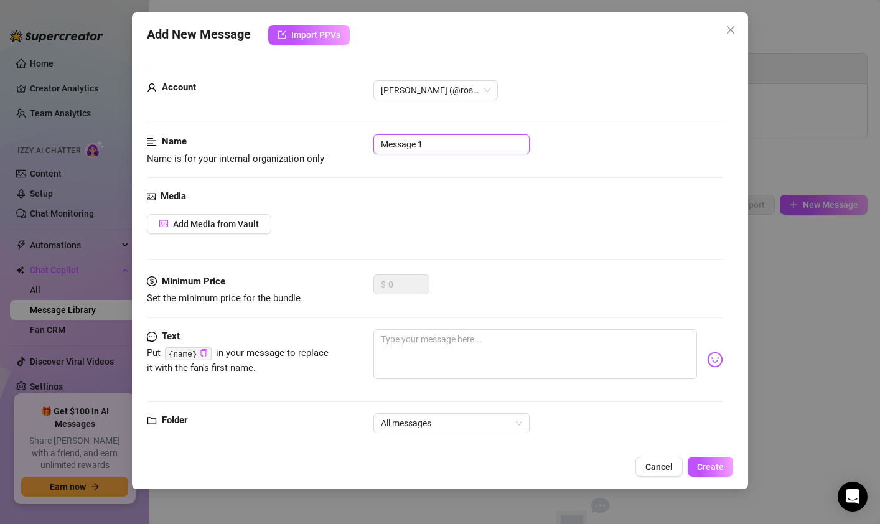
click at [409, 145] on input "Message 1" at bounding box center [451, 144] width 156 height 20
click at [409, 144] on input "Message 1" at bounding box center [451, 144] width 156 height 20
click at [408, 195] on div "Media" at bounding box center [435, 196] width 576 height 15
click at [232, 223] on span "Add Media from Vault" at bounding box center [216, 224] width 86 height 10
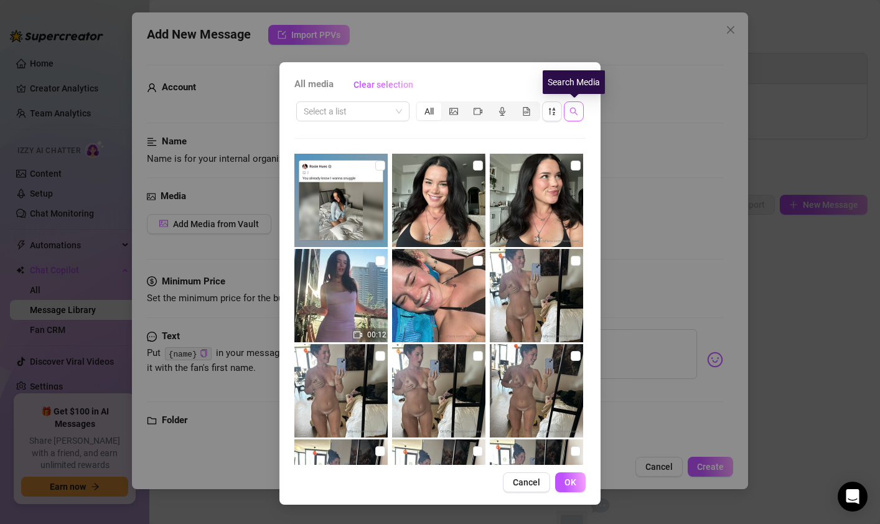
click at [571, 110] on icon "search" at bounding box center [574, 111] width 9 height 9
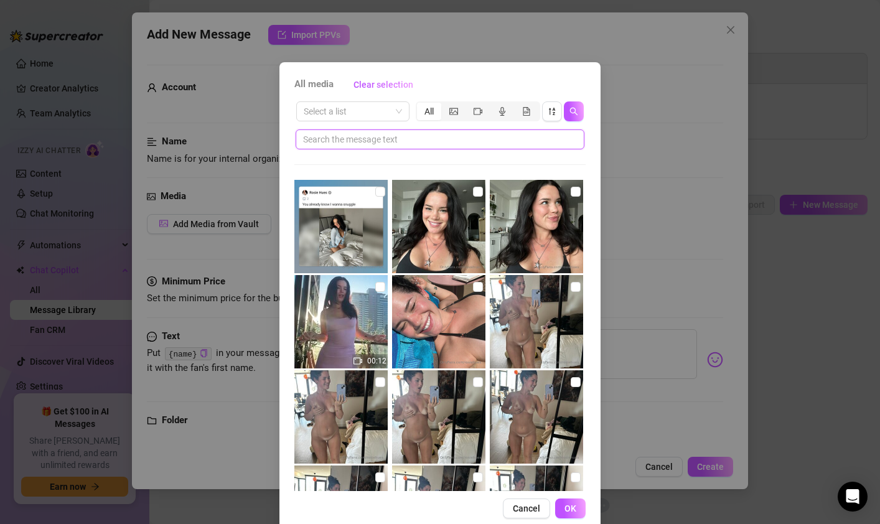
click at [481, 140] on input "text" at bounding box center [435, 140] width 264 height 14
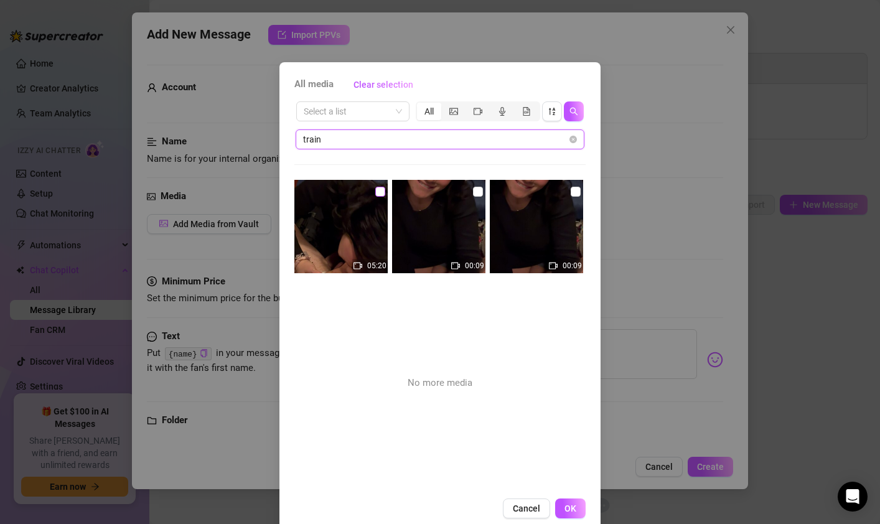
type input "train"
click at [375, 192] on input "checkbox" at bounding box center [380, 192] width 10 height 10
checkbox input "true"
click at [479, 191] on input "checkbox" at bounding box center [478, 192] width 10 height 10
checkbox input "true"
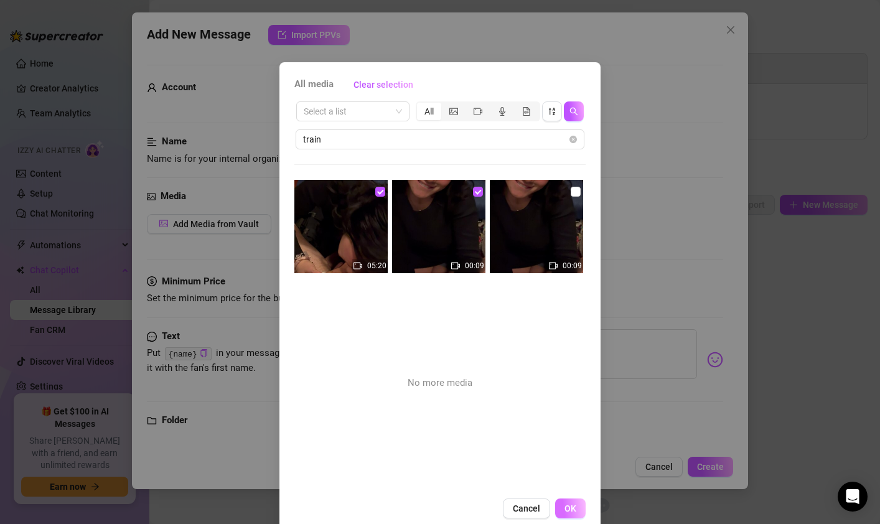
click at [573, 509] on span "OK" at bounding box center [571, 509] width 12 height 10
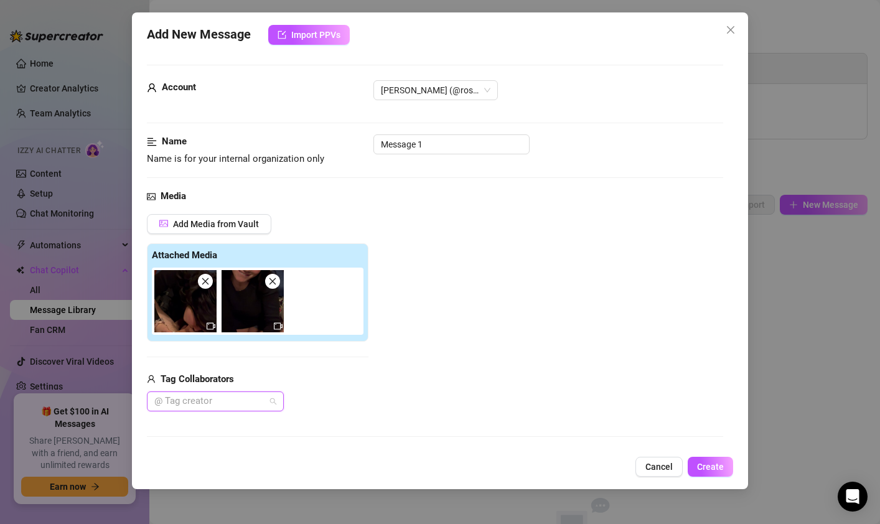
click at [225, 396] on div at bounding box center [208, 401] width 119 height 17
click at [215, 433] on div "[PERSON_NAME]" at bounding box center [215, 427] width 117 height 14
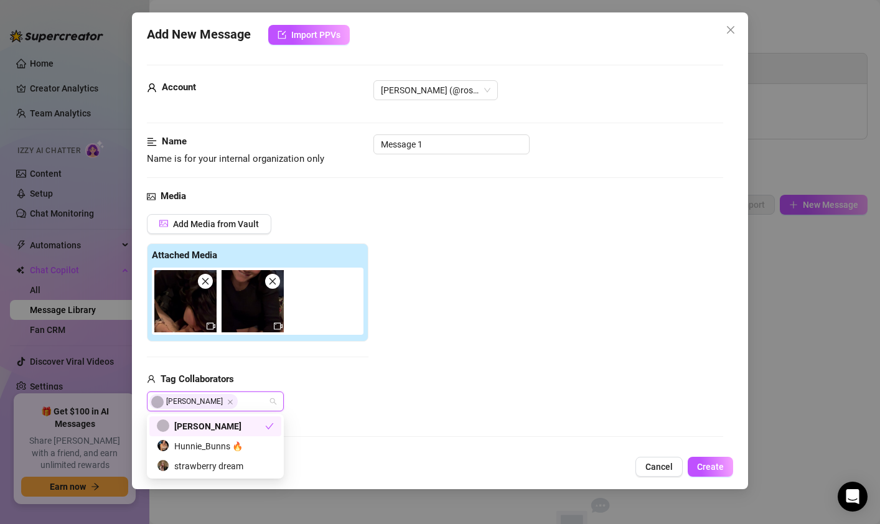
click at [339, 403] on div "[PERSON_NAME]" at bounding box center [258, 402] width 222 height 20
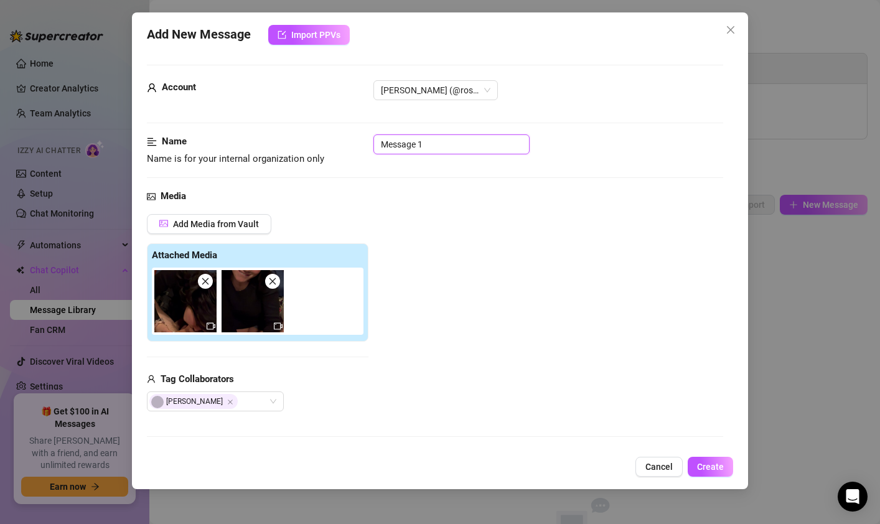
click at [393, 145] on input "Message 1" at bounding box center [451, 144] width 156 height 20
type input "Train Video"
click at [707, 470] on span "Create" at bounding box center [710, 467] width 27 height 10
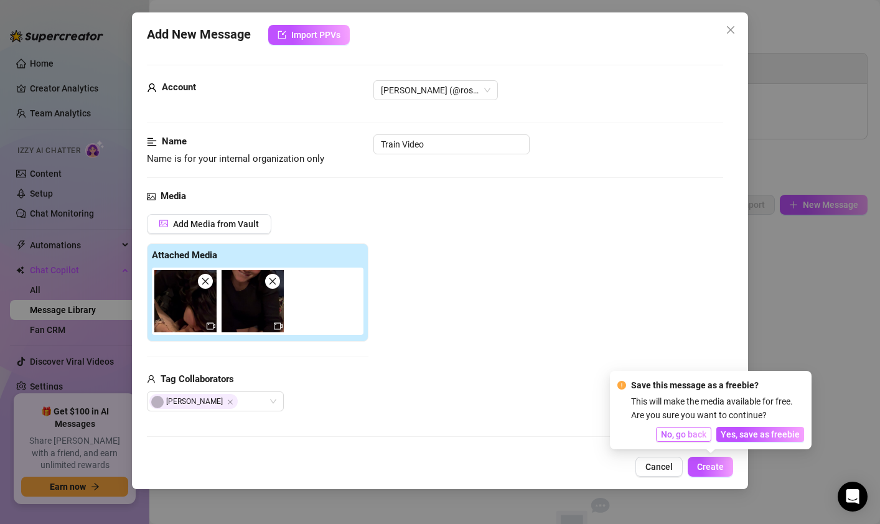
click at [686, 430] on span "No, go back" at bounding box center [683, 435] width 45 height 10
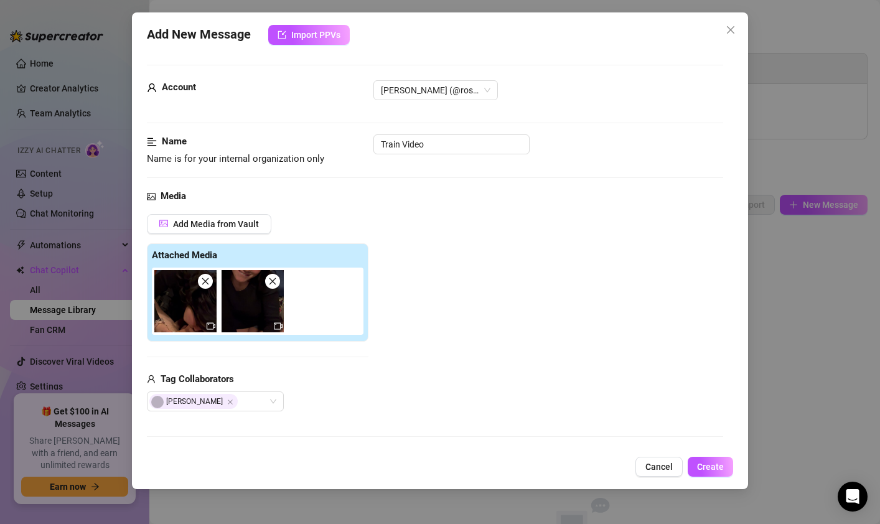
click at [388, 252] on div "Add Media from Vault Attached Media Tag Collaborators [PERSON_NAME]" at bounding box center [435, 313] width 576 height 198
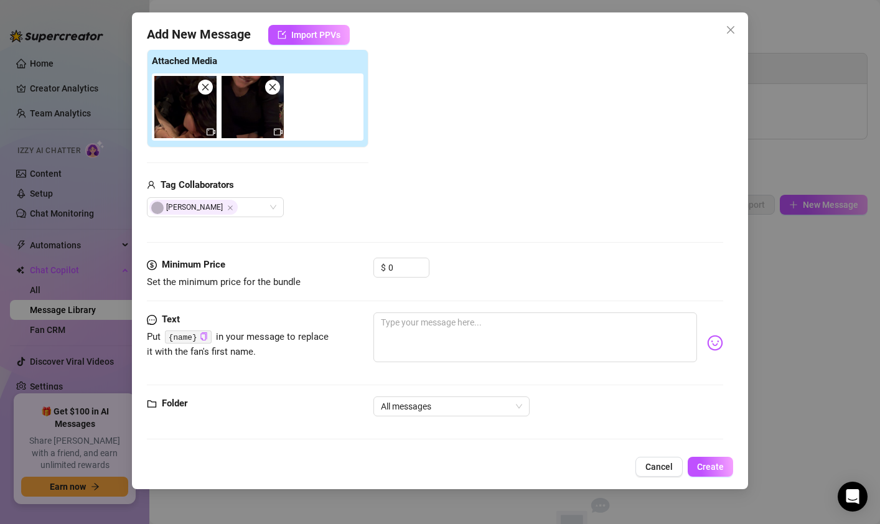
scroll to position [195, 0]
click at [404, 267] on input "0" at bounding box center [408, 266] width 40 height 19
click at [454, 329] on textarea at bounding box center [535, 336] width 324 height 50
click at [434, 393] on div "Text Put {name} in your message to replace it with the fan's first name." at bounding box center [435, 353] width 576 height 84
click at [434, 403] on span "All messages" at bounding box center [451, 405] width 141 height 19
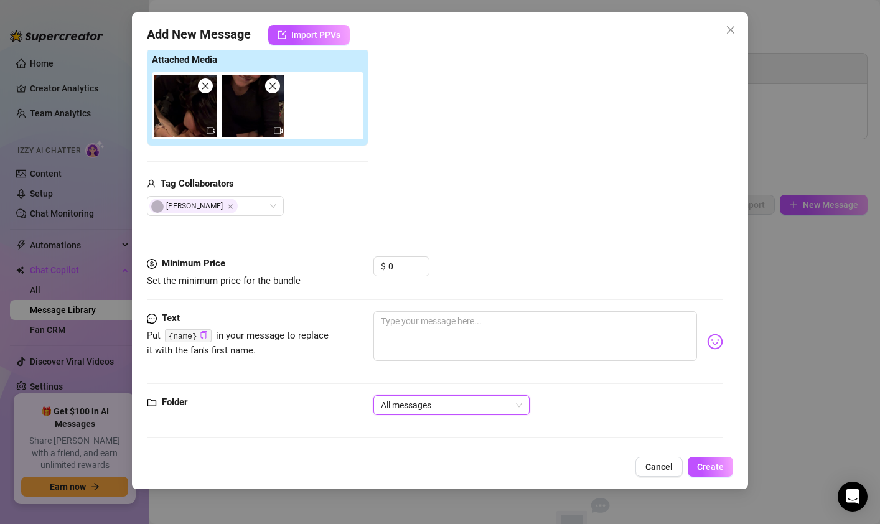
click at [434, 403] on span "All messages" at bounding box center [451, 405] width 141 height 19
click at [296, 393] on div "Text Put {name} in your message to replace it with the fan's first name." at bounding box center [435, 353] width 576 height 84
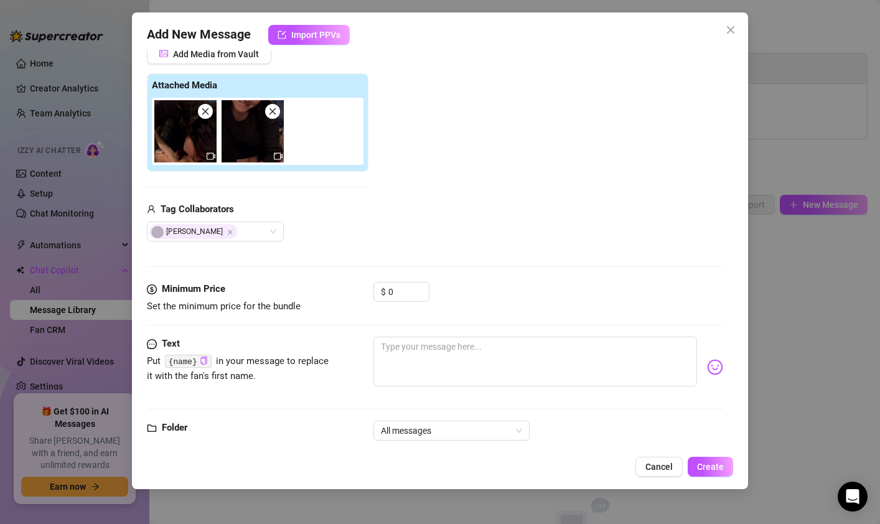
scroll to position [0, 0]
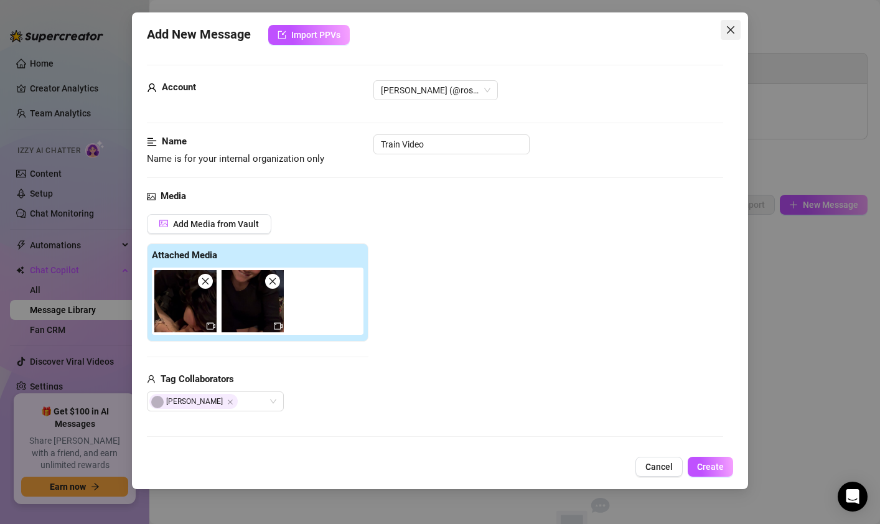
click at [733, 27] on icon "close" at bounding box center [730, 29] width 7 height 7
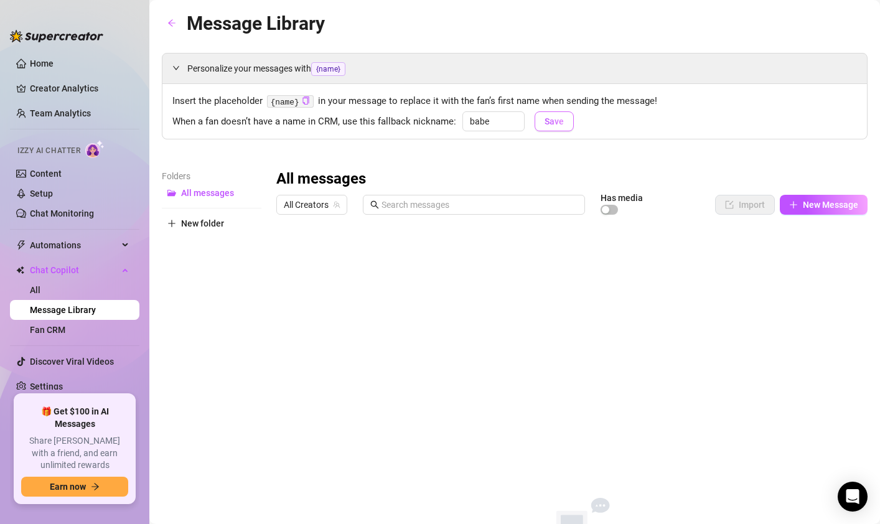
click at [548, 126] on span "Save" at bounding box center [554, 121] width 19 height 10
click at [547, 126] on span "Save" at bounding box center [554, 121] width 19 height 10
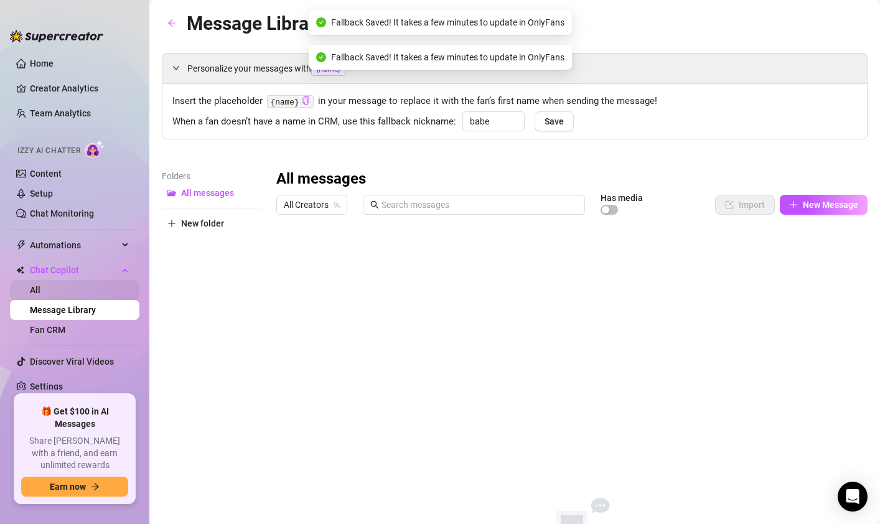
click at [40, 289] on link "All" at bounding box center [35, 290] width 11 height 10
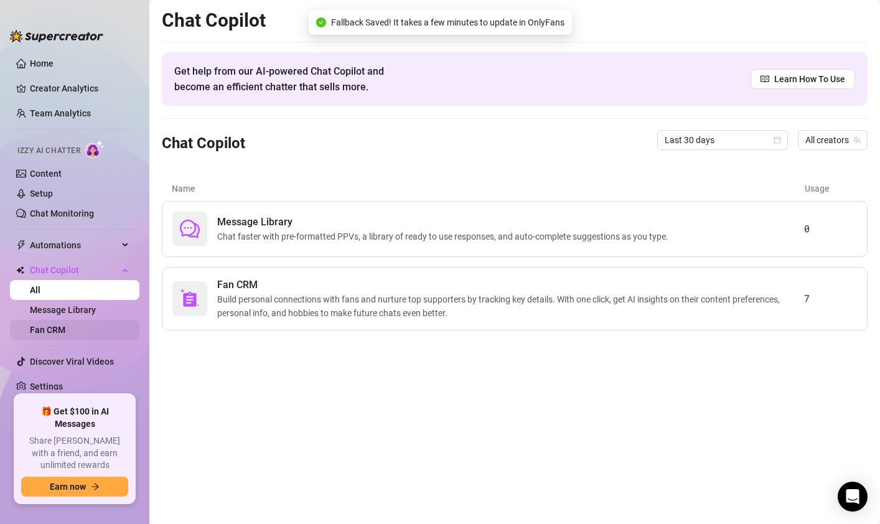
click at [65, 325] on link "Fan CRM" at bounding box center [47, 330] width 35 height 10
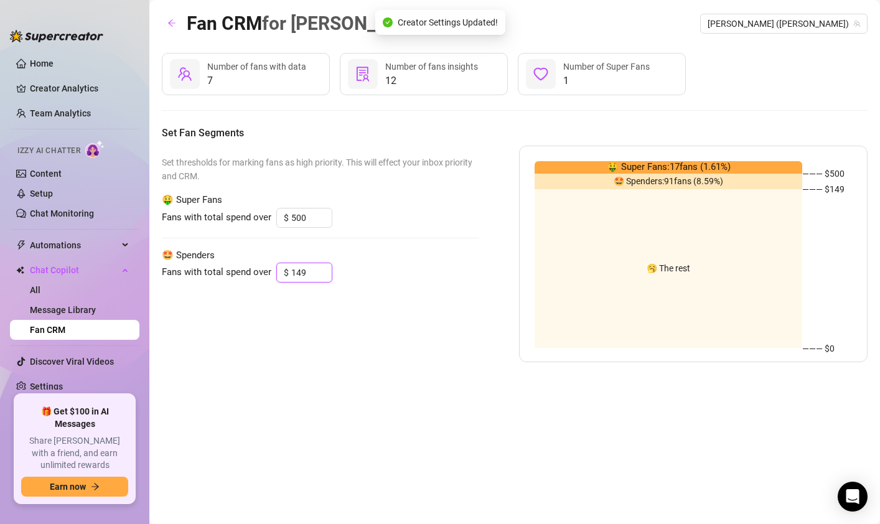
drag, startPoint x: 328, startPoint y: 274, endPoint x: 274, endPoint y: 269, distance: 54.4
click at [274, 269] on div "Fans with total spend over $ 149" at bounding box center [320, 273] width 317 height 20
type input "150"
click at [326, 268] on span "Increase Value" at bounding box center [325, 268] width 14 height 11
click at [383, 283] on div "Fans with total spend over $ 150" at bounding box center [320, 273] width 317 height 20
